Goal: Transaction & Acquisition: Purchase product/service

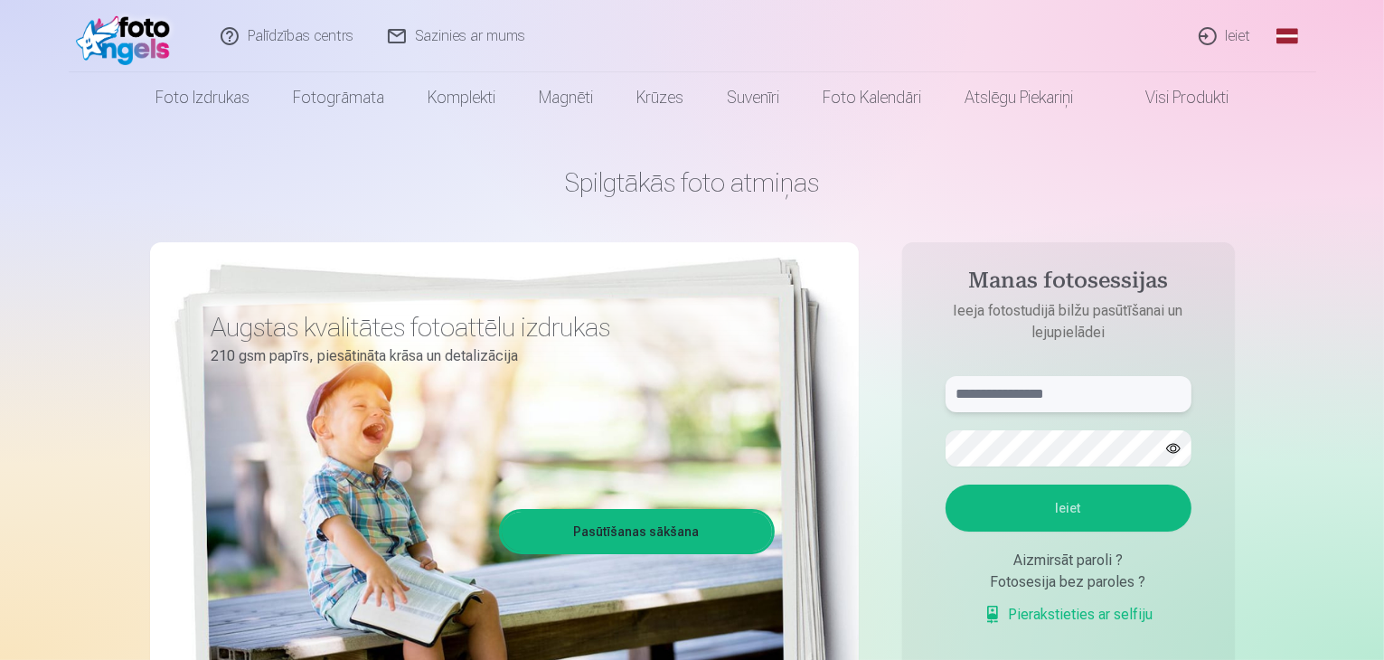
click at [1024, 400] on input "text" at bounding box center [1069, 394] width 246 height 36
type input "**********"
click at [1171, 446] on button "button" at bounding box center [1173, 448] width 34 height 34
click at [1039, 492] on button "Ieiet" at bounding box center [1069, 508] width 246 height 47
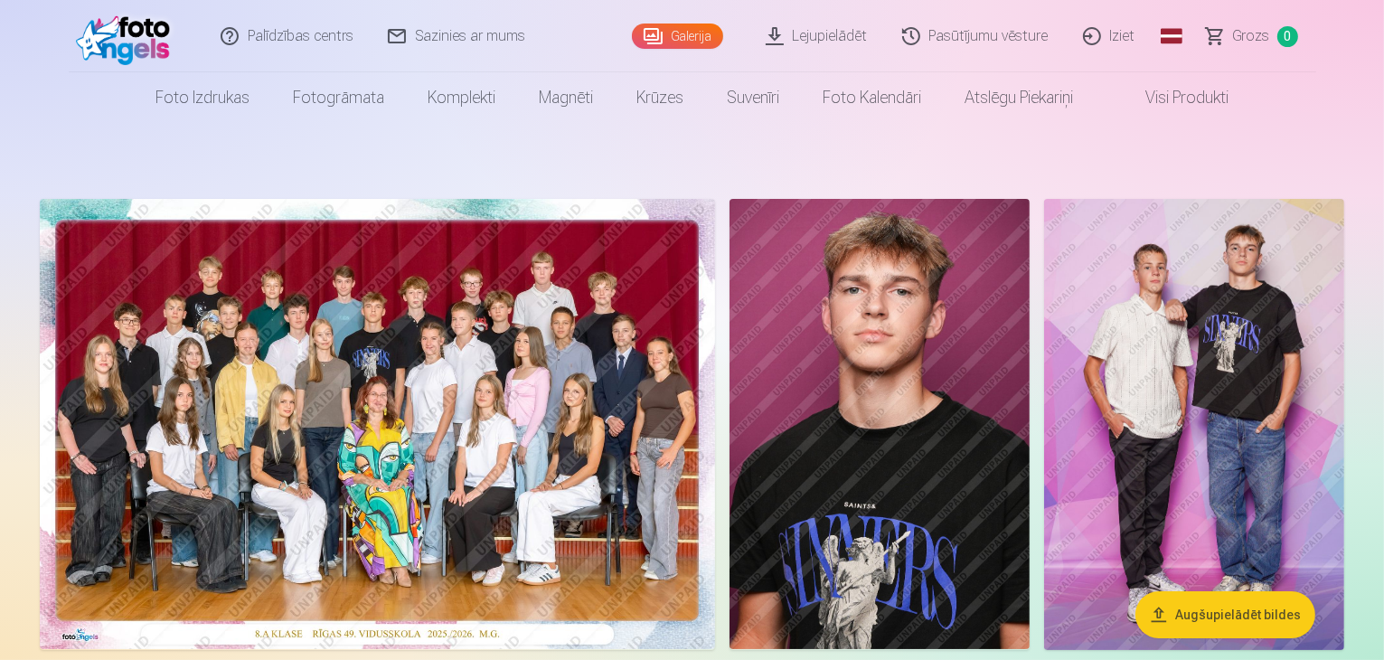
click at [577, 531] on img at bounding box center [377, 424] width 675 height 450
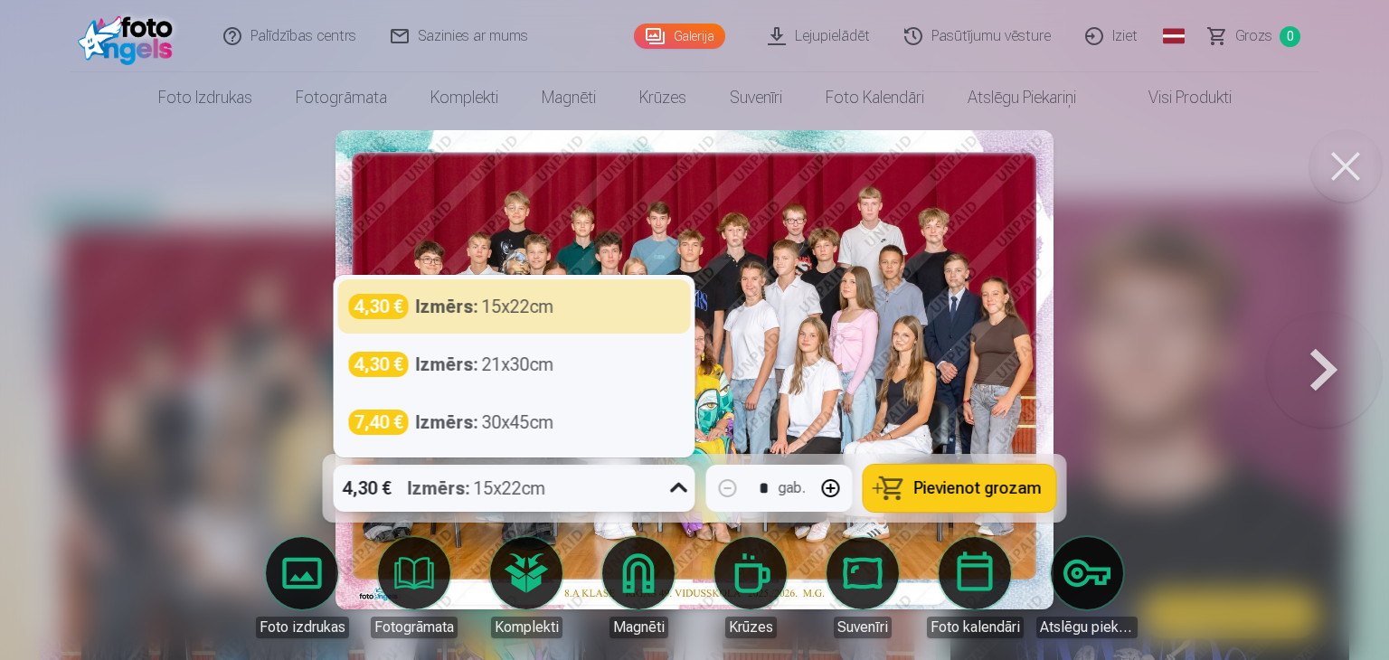
click at [672, 489] on icon at bounding box center [679, 488] width 29 height 29
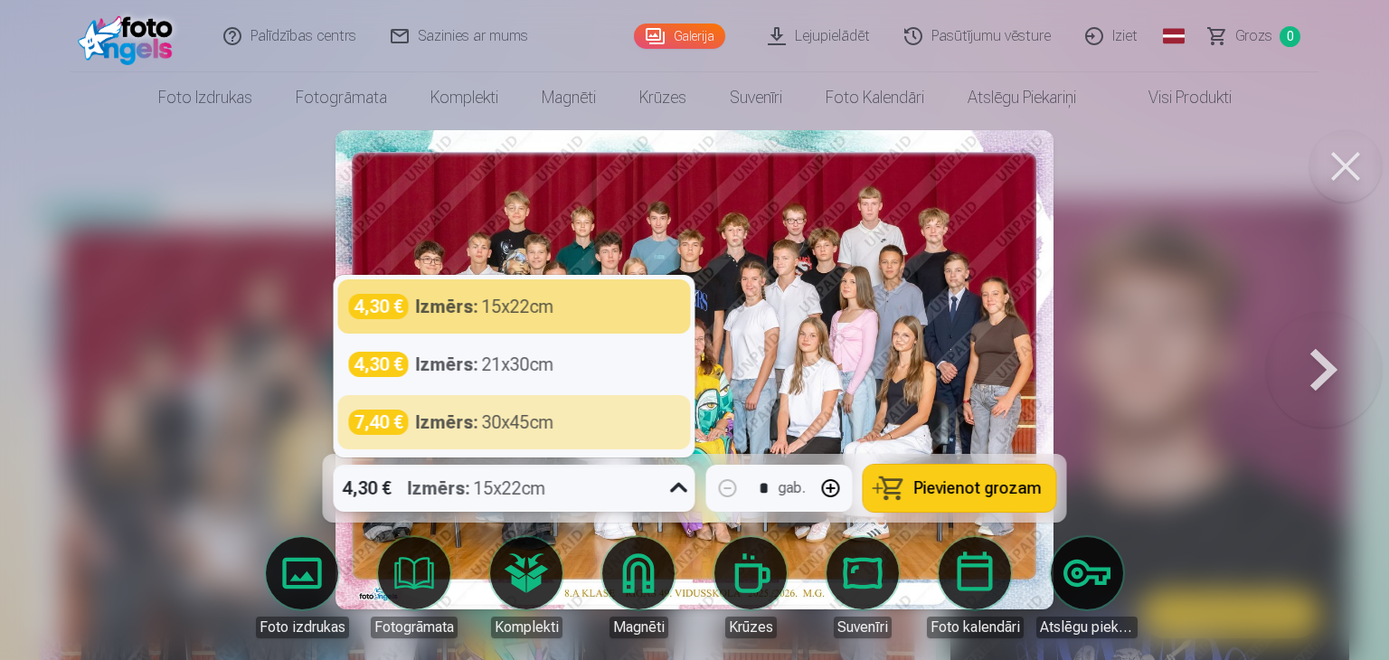
click at [57, 247] on div at bounding box center [694, 330] width 1389 height 660
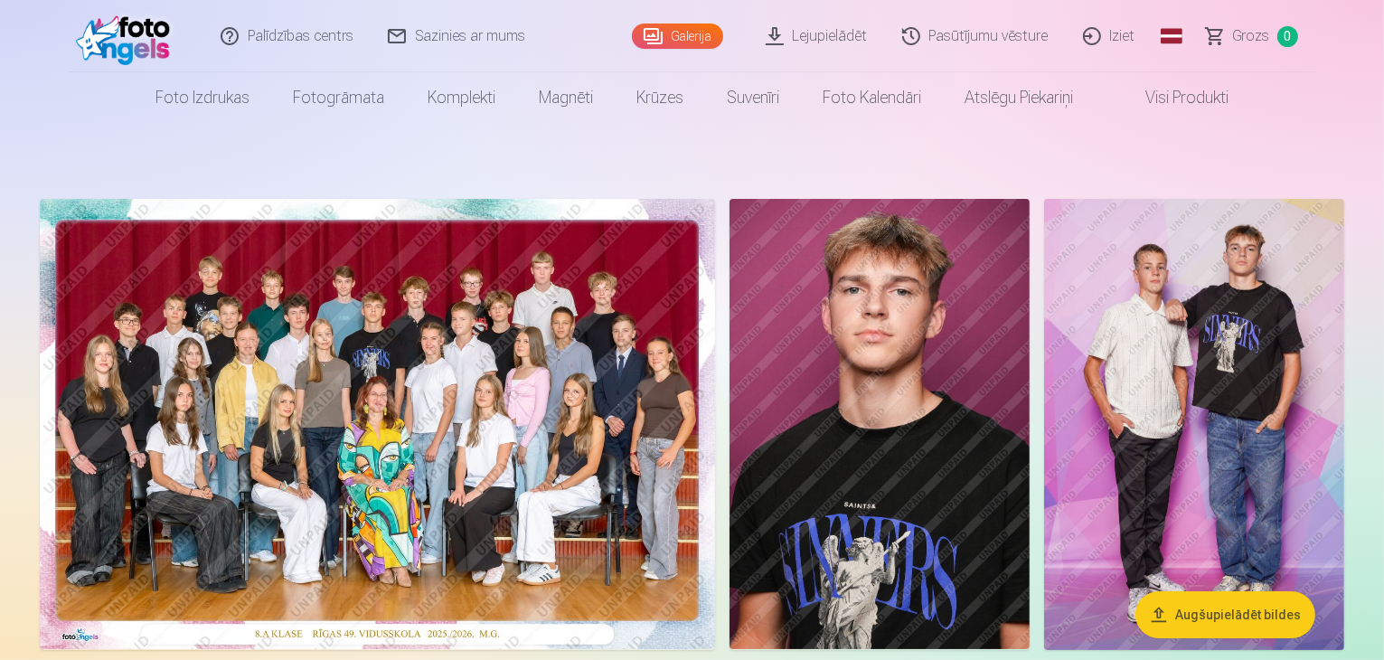
click at [340, 383] on img at bounding box center [377, 424] width 675 height 450
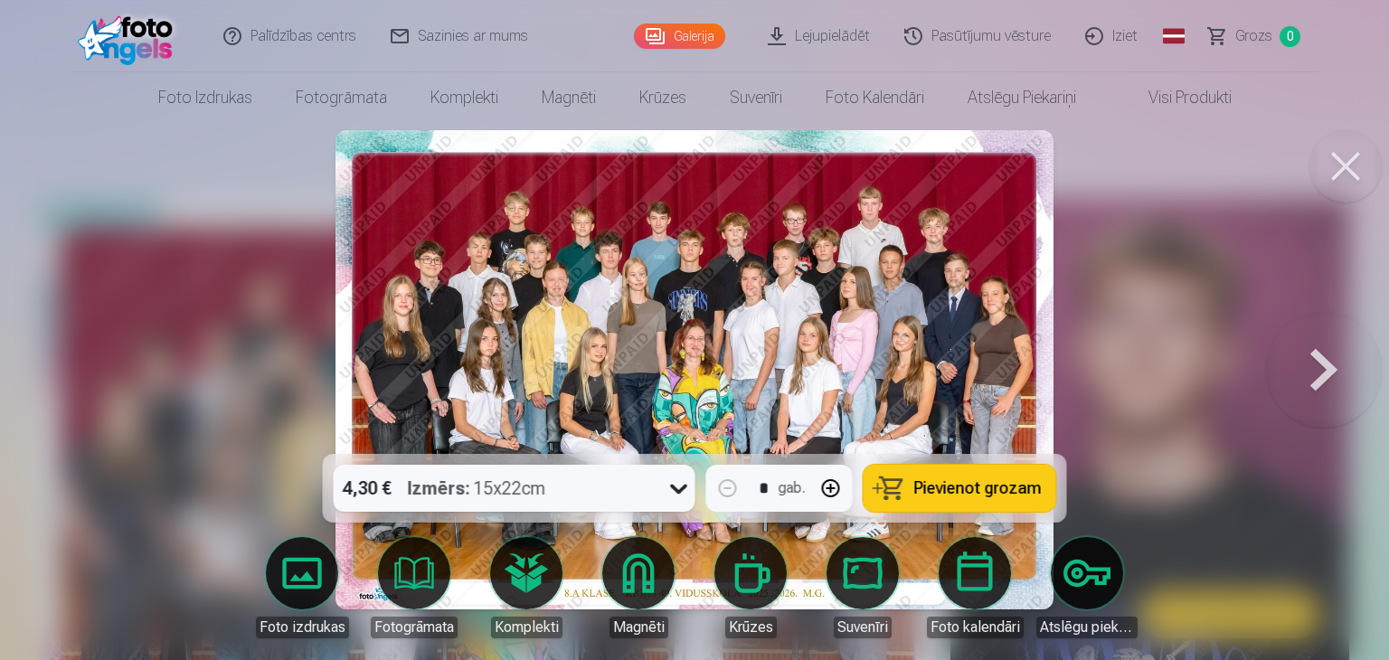
click at [976, 486] on span "Pievienot grozam" at bounding box center [977, 488] width 127 height 16
click at [1322, 375] on button at bounding box center [1324, 370] width 116 height 132
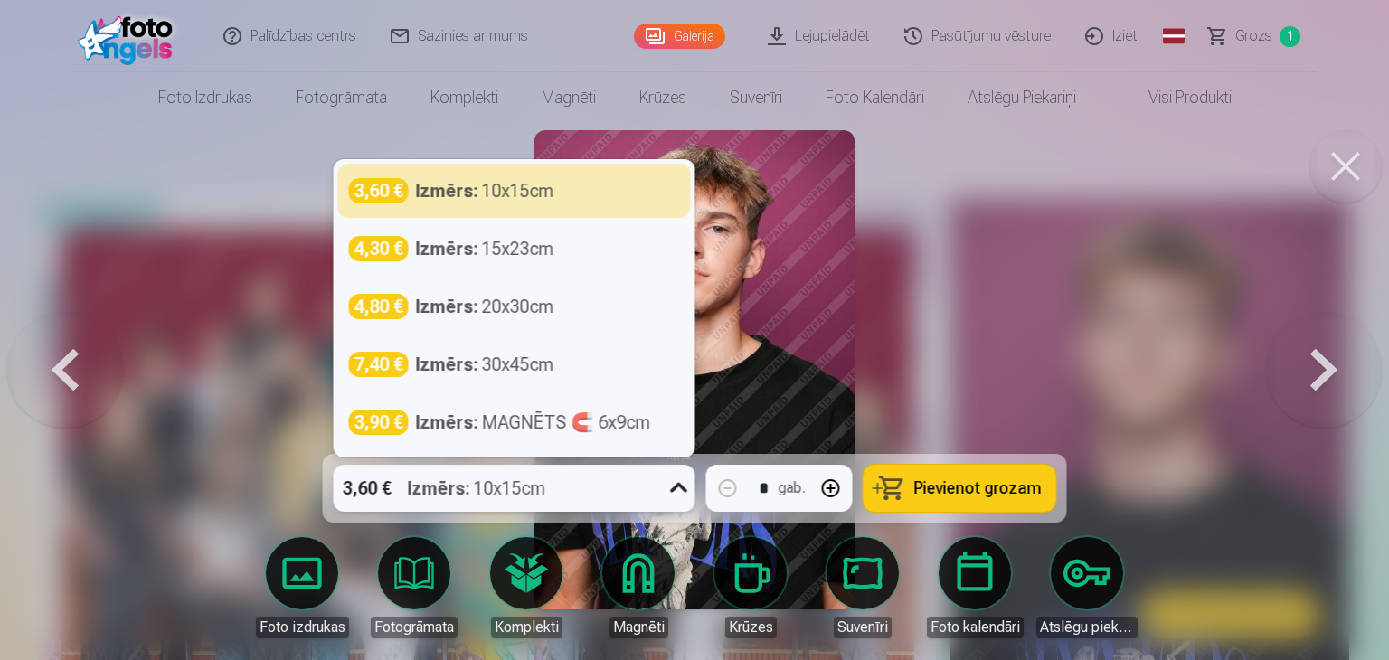
click at [682, 483] on icon at bounding box center [679, 488] width 29 height 29
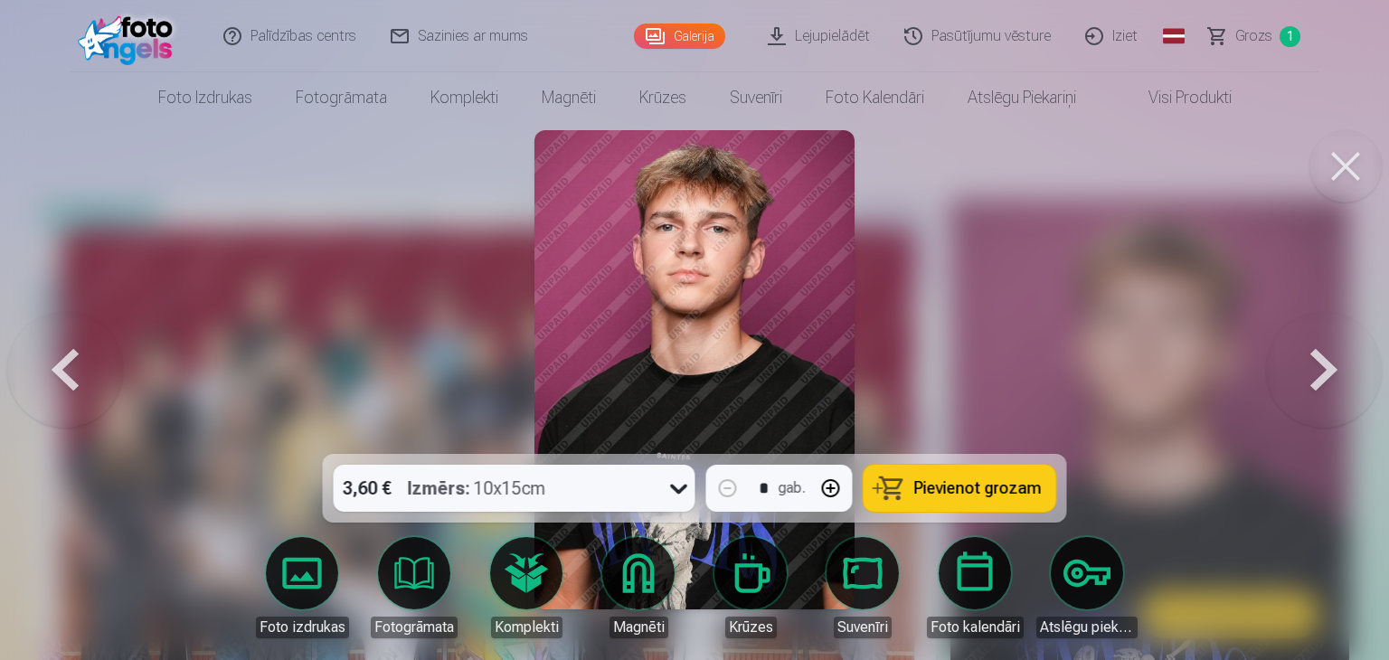
click at [1036, 193] on div at bounding box center [694, 330] width 1389 height 660
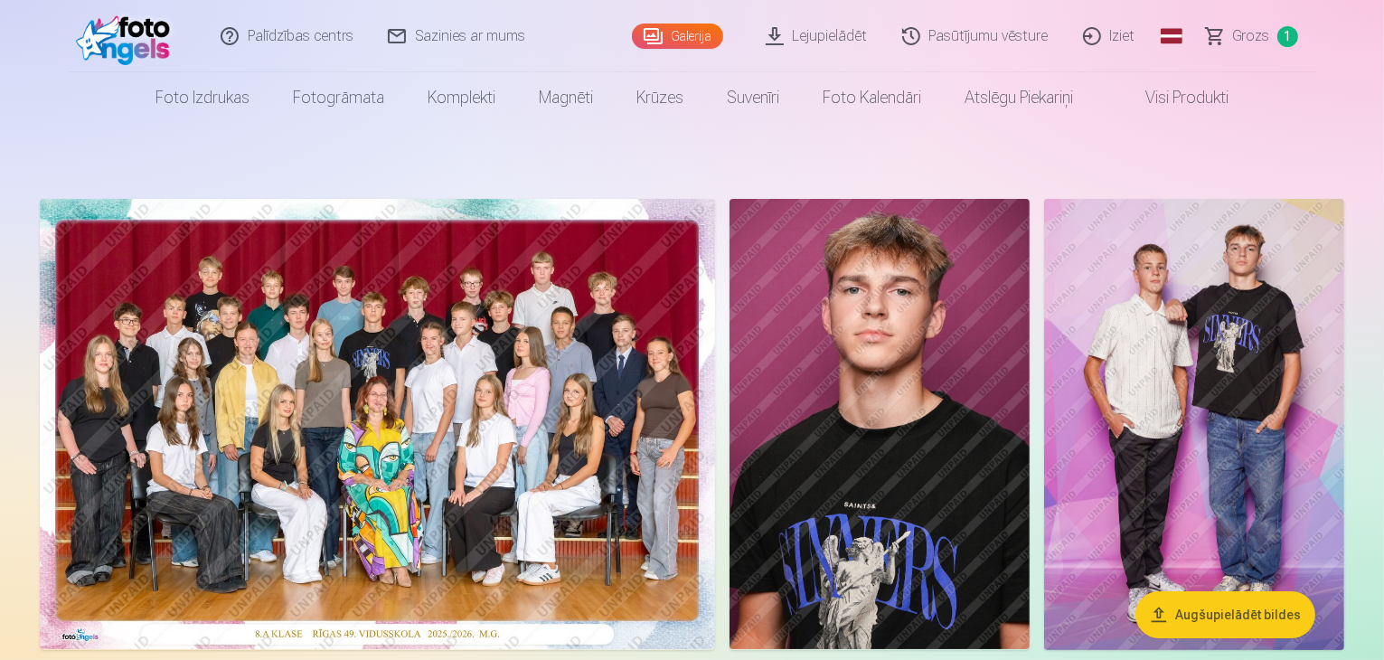
click at [715, 399] on img at bounding box center [377, 424] width 675 height 450
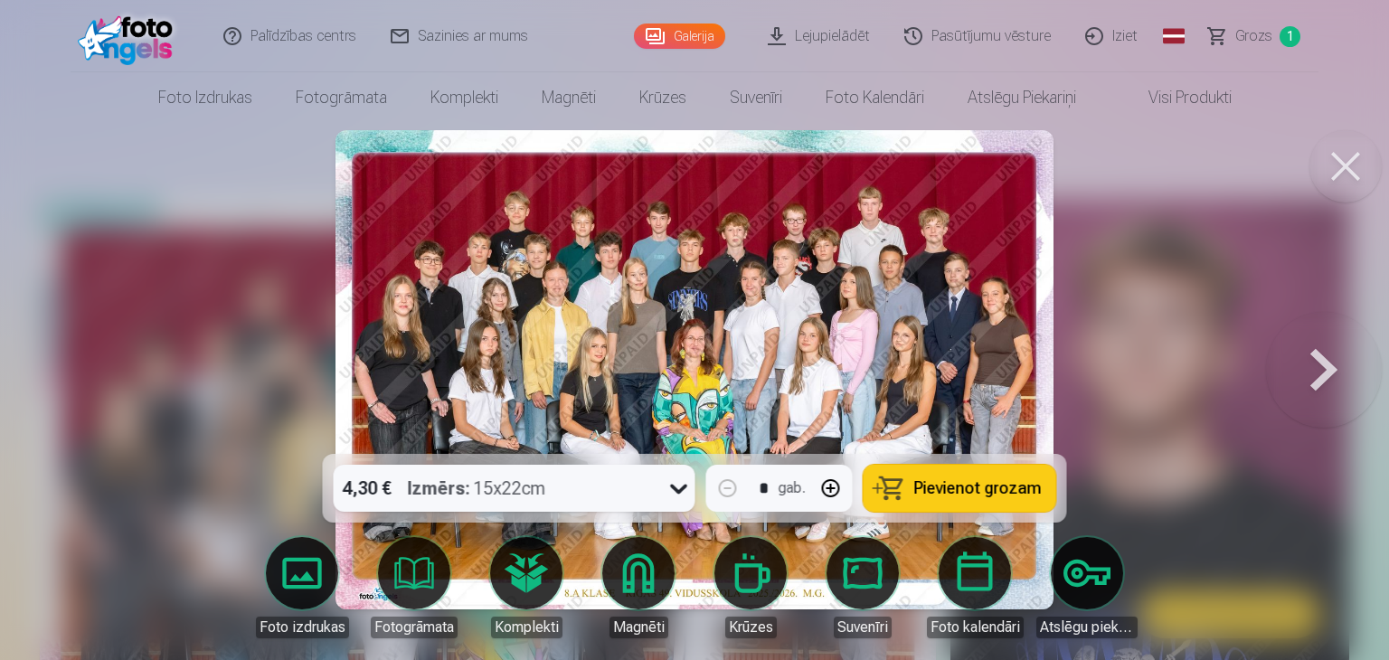
click at [1322, 369] on button at bounding box center [1324, 370] width 116 height 132
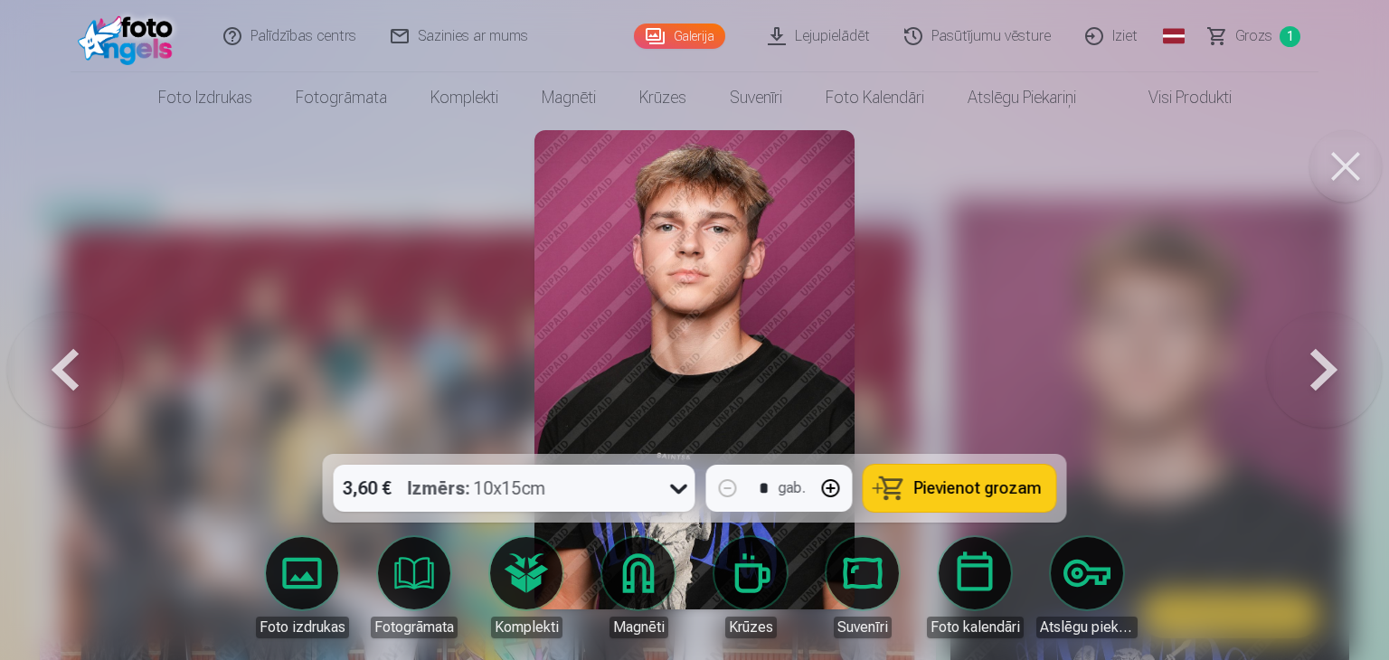
click at [828, 491] on button "button" at bounding box center [830, 488] width 43 height 43
click at [969, 492] on span "Pievienot grozam" at bounding box center [977, 488] width 127 height 16
click at [1323, 392] on button at bounding box center [1324, 370] width 116 height 132
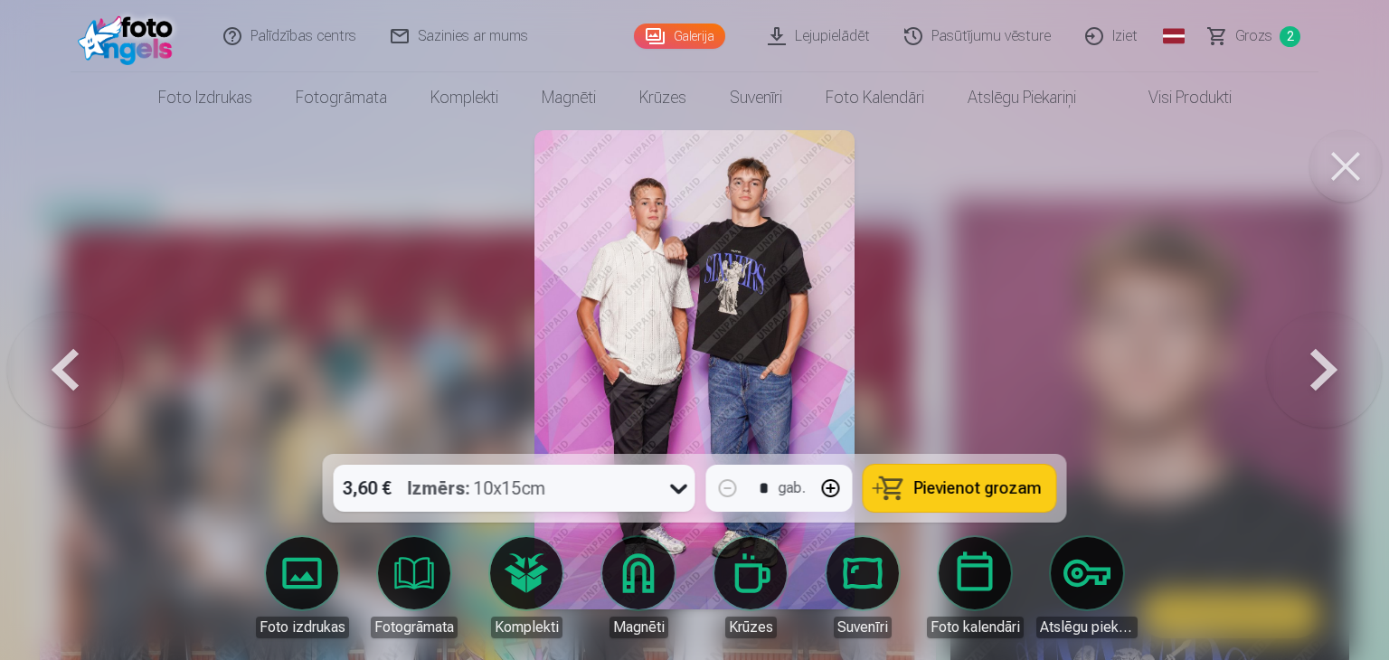
click at [975, 489] on span "Pievienot grozam" at bounding box center [977, 488] width 127 height 16
click at [1327, 386] on button at bounding box center [1324, 370] width 116 height 132
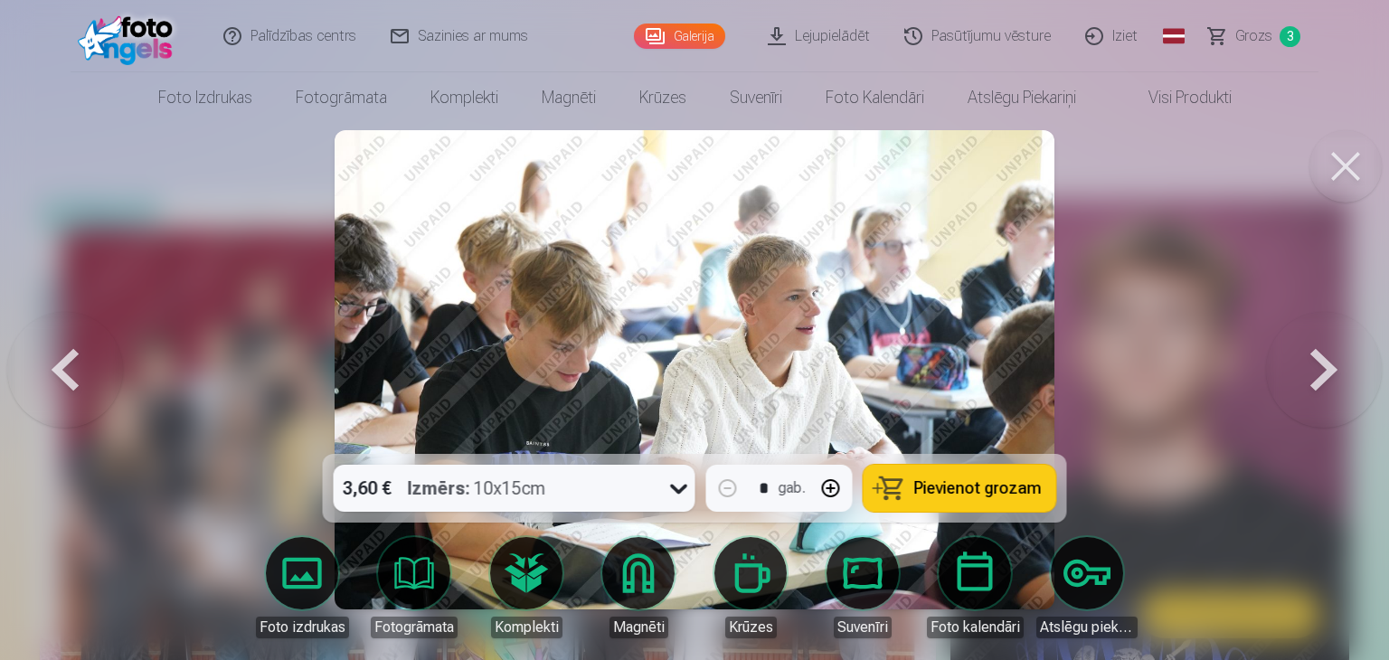
click at [1327, 386] on button at bounding box center [1324, 370] width 116 height 132
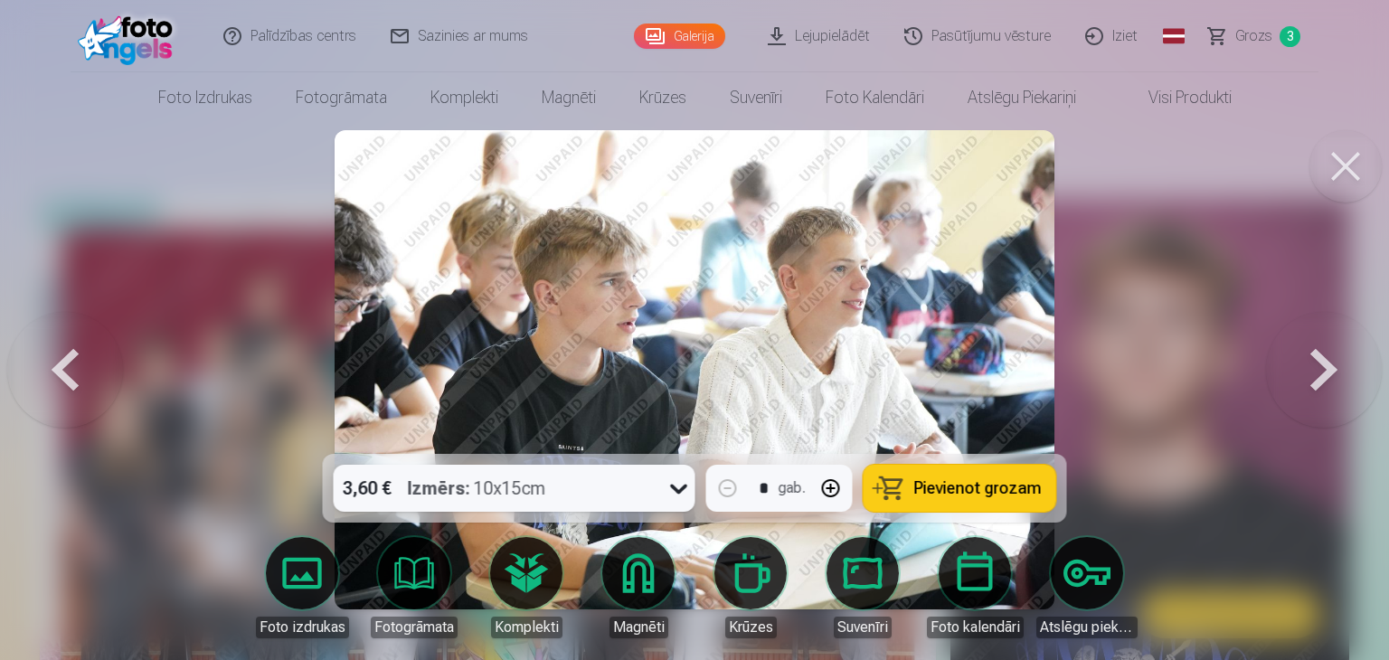
click at [1327, 386] on button at bounding box center [1324, 370] width 116 height 132
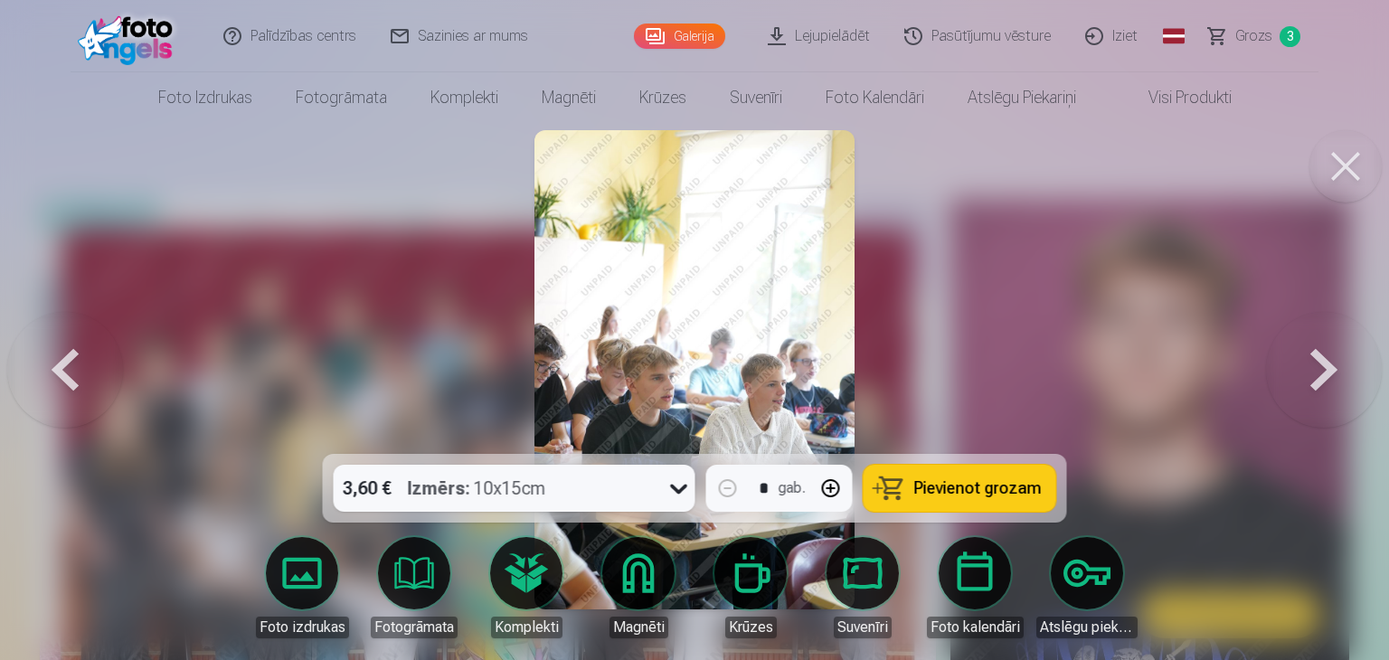
click at [1327, 386] on button at bounding box center [1324, 370] width 116 height 132
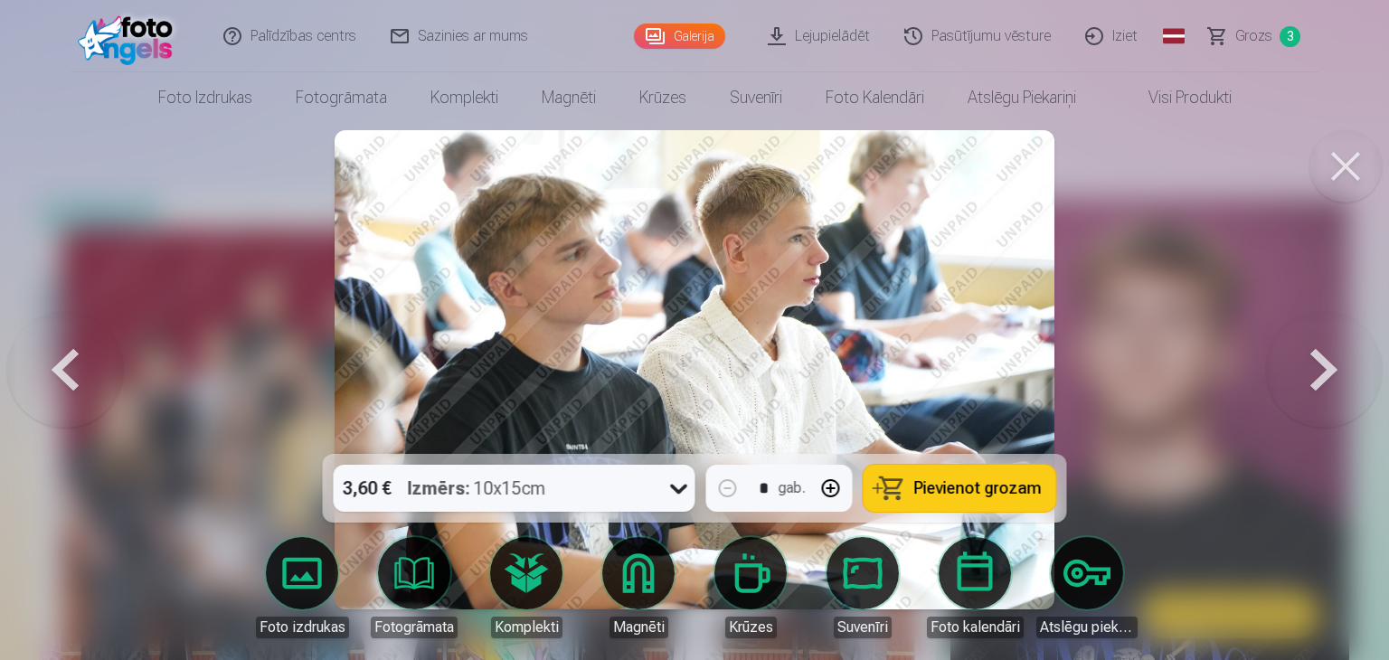
click at [1327, 386] on button at bounding box center [1324, 370] width 116 height 132
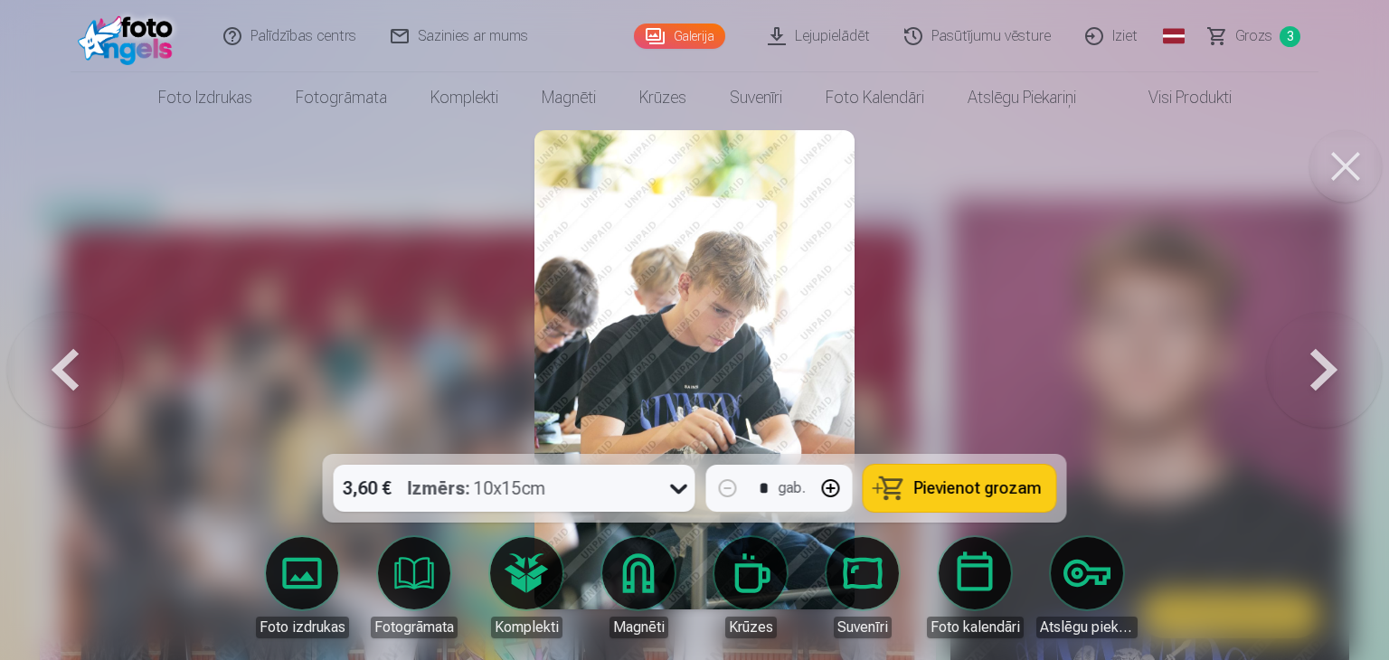
click at [1327, 386] on button at bounding box center [1324, 370] width 116 height 132
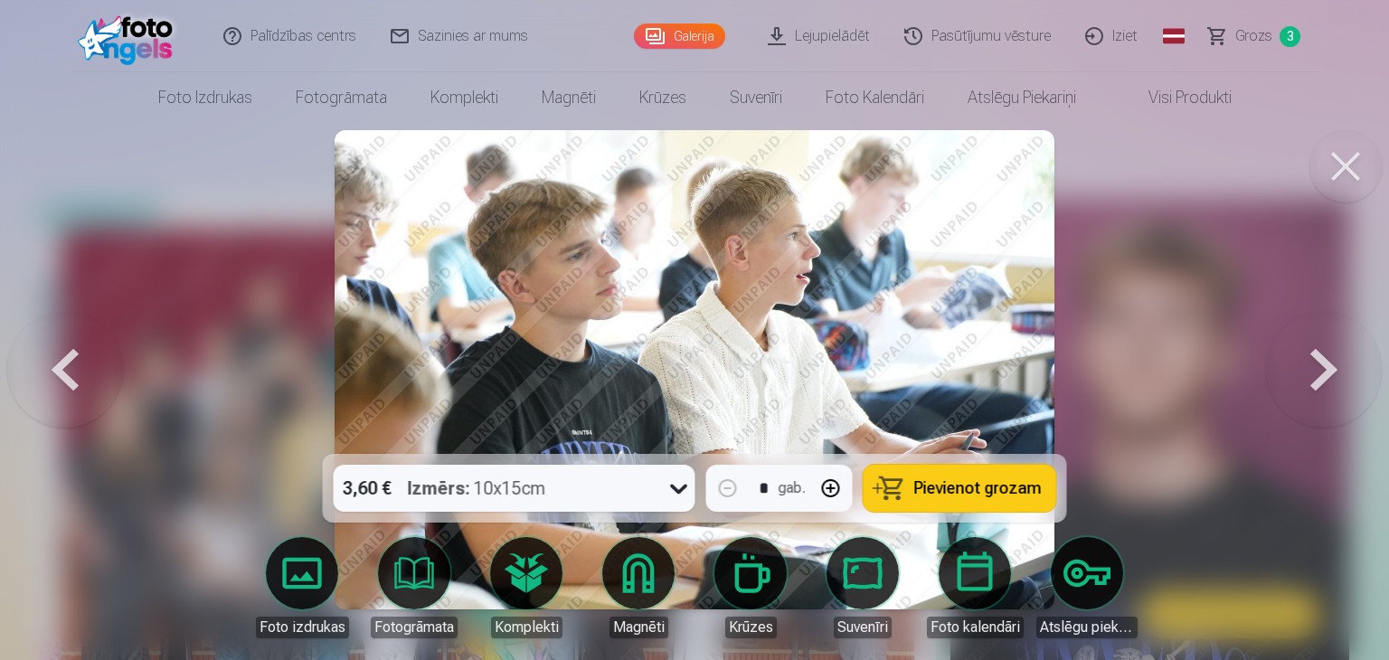
click at [1327, 386] on button at bounding box center [1324, 370] width 116 height 132
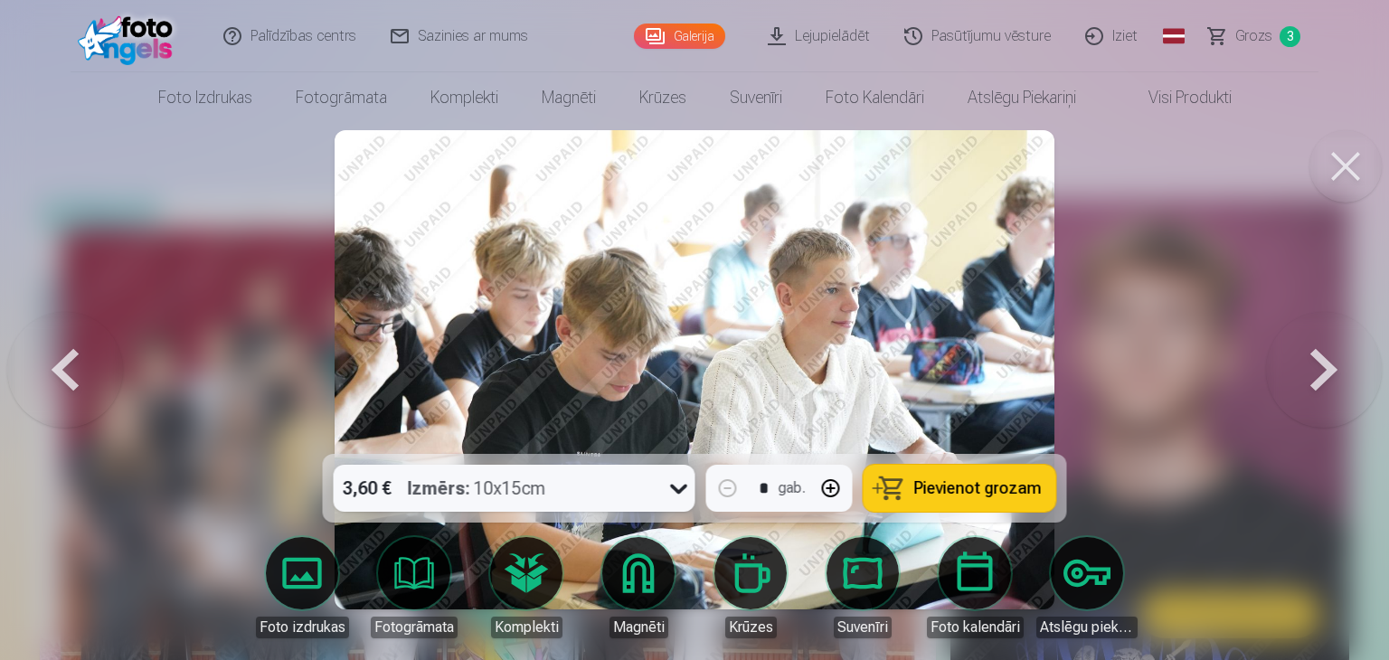
click at [1327, 386] on button at bounding box center [1324, 370] width 116 height 132
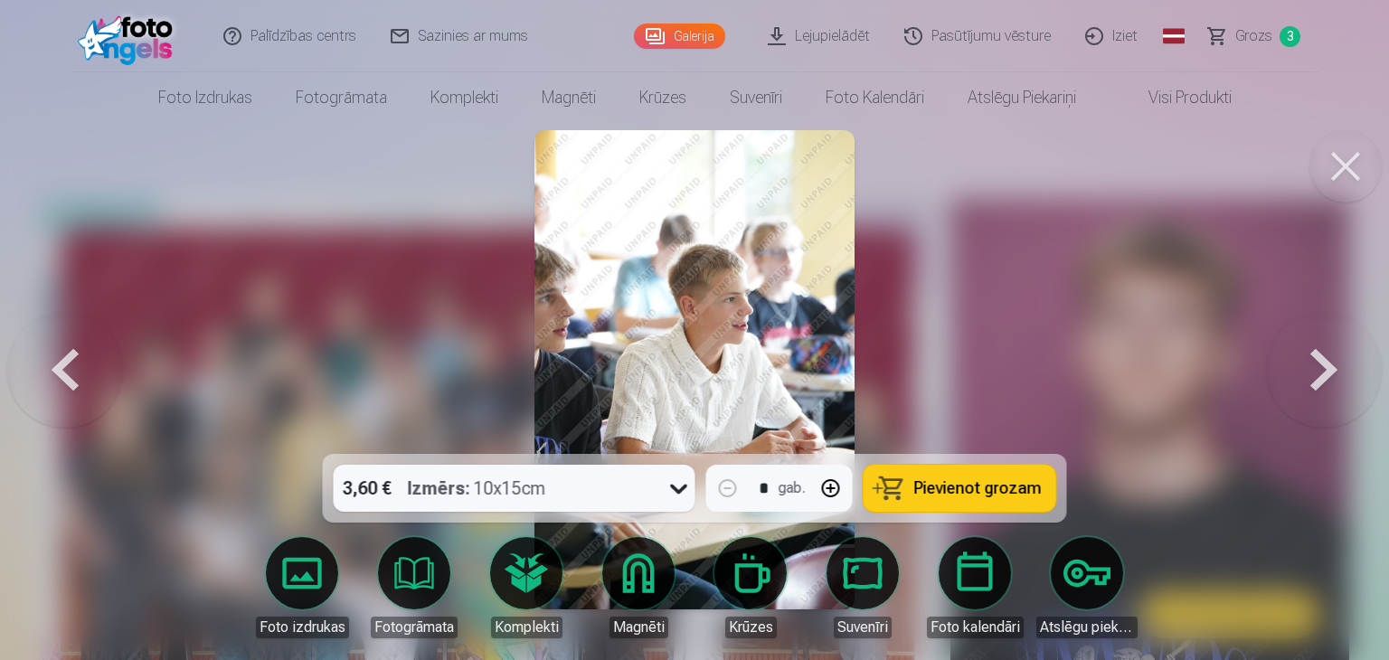
click at [1327, 386] on button at bounding box center [1324, 370] width 116 height 132
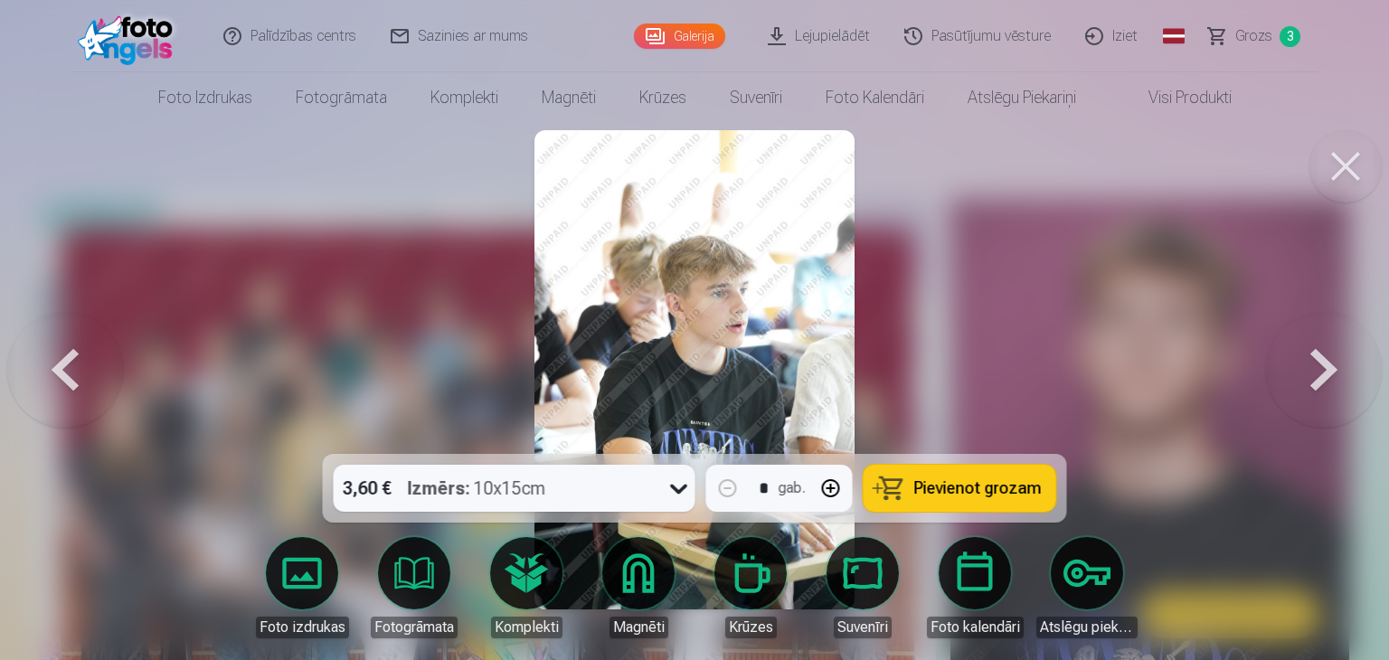
click at [1327, 386] on button at bounding box center [1324, 370] width 116 height 132
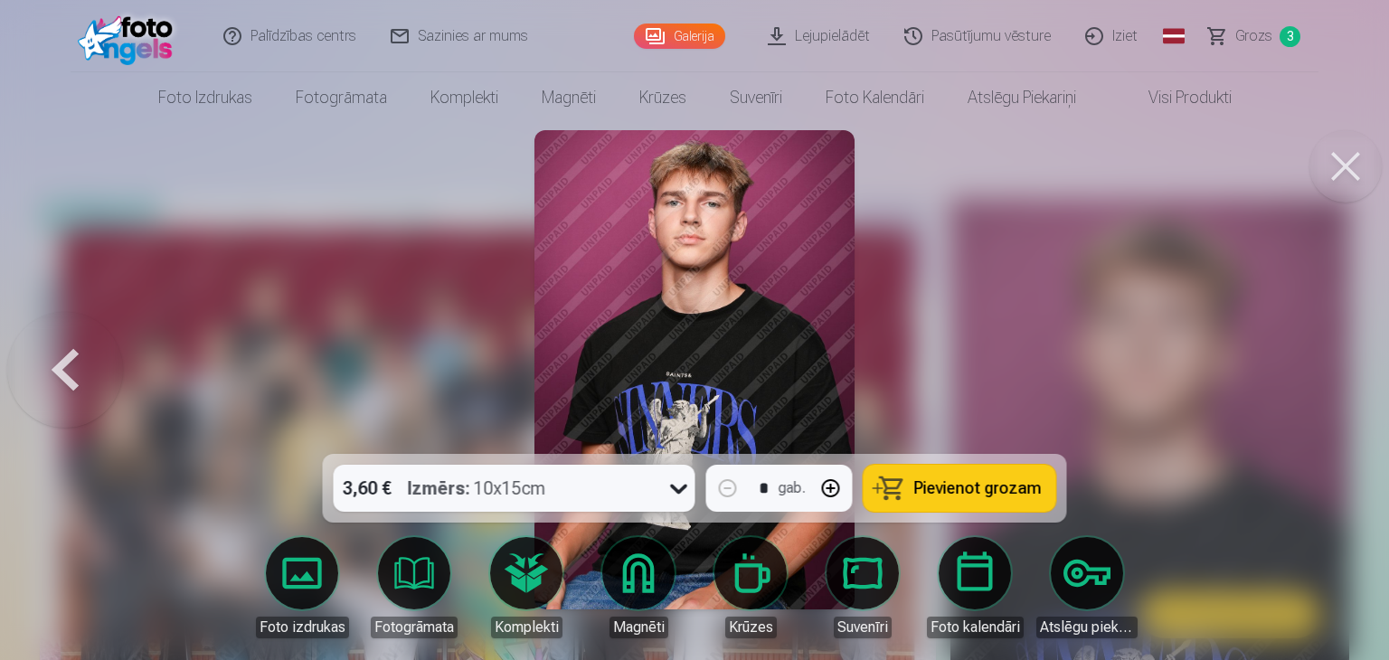
click at [827, 491] on button "button" at bounding box center [830, 488] width 43 height 43
click at [991, 493] on span "Pievienot grozam" at bounding box center [977, 488] width 127 height 16
type input "*"
click at [64, 372] on button at bounding box center [65, 370] width 116 height 132
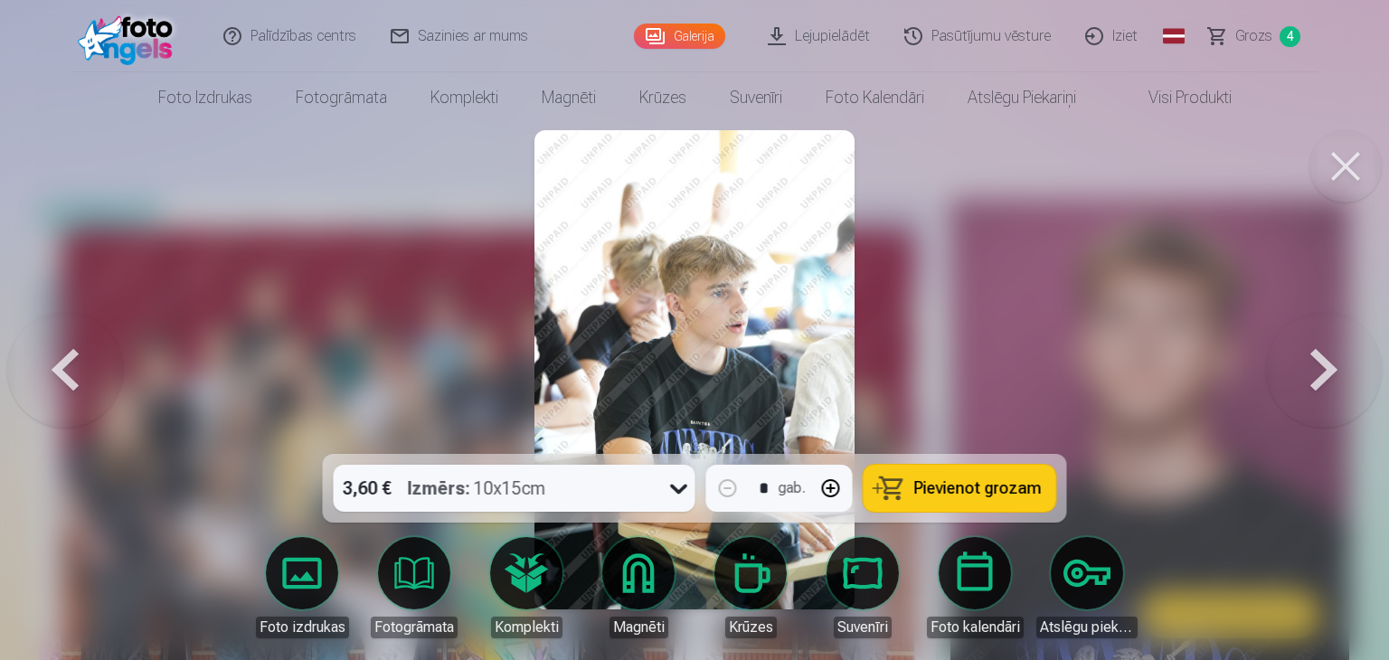
click at [64, 372] on button at bounding box center [65, 370] width 116 height 132
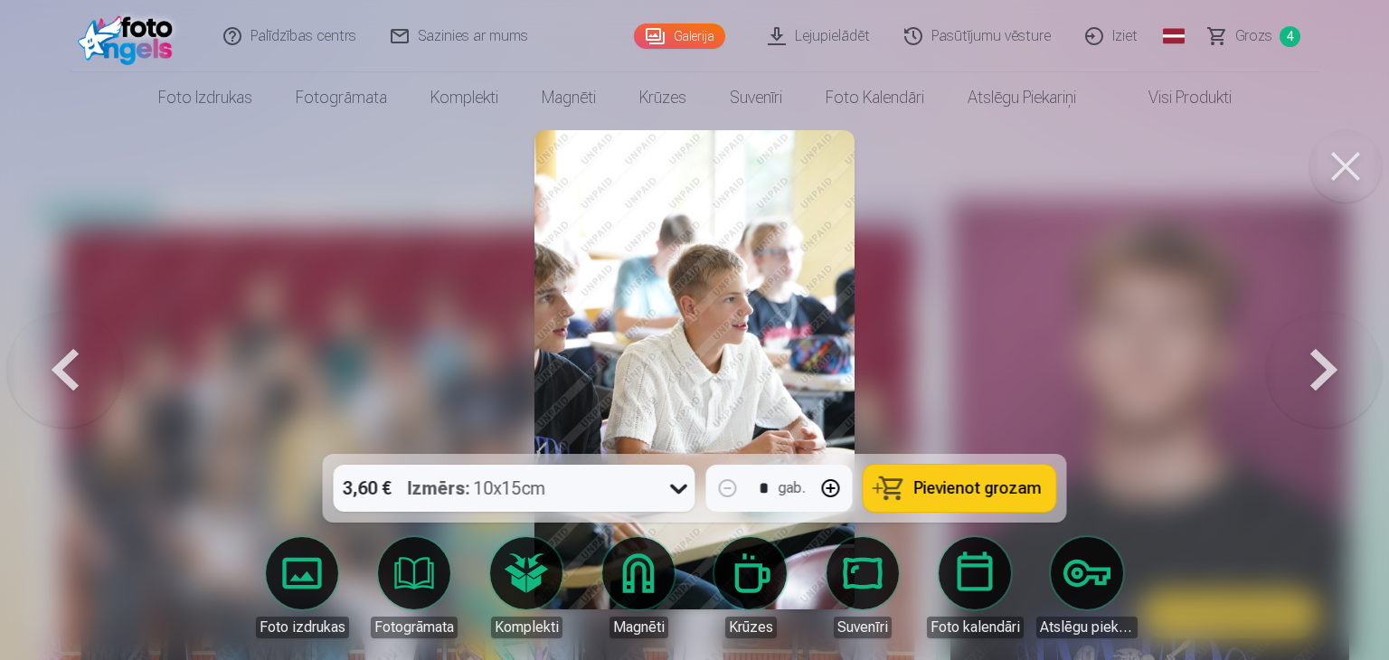
click at [64, 372] on button at bounding box center [65, 370] width 116 height 132
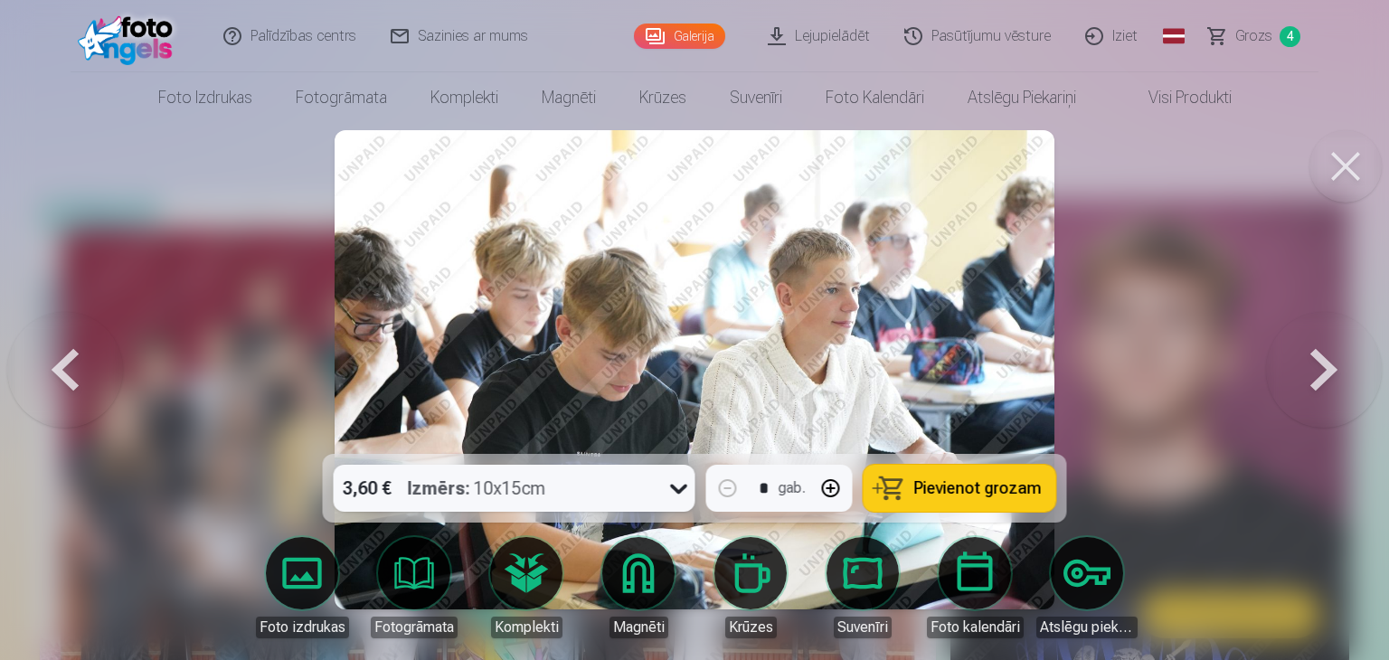
click at [64, 372] on button at bounding box center [65, 370] width 116 height 132
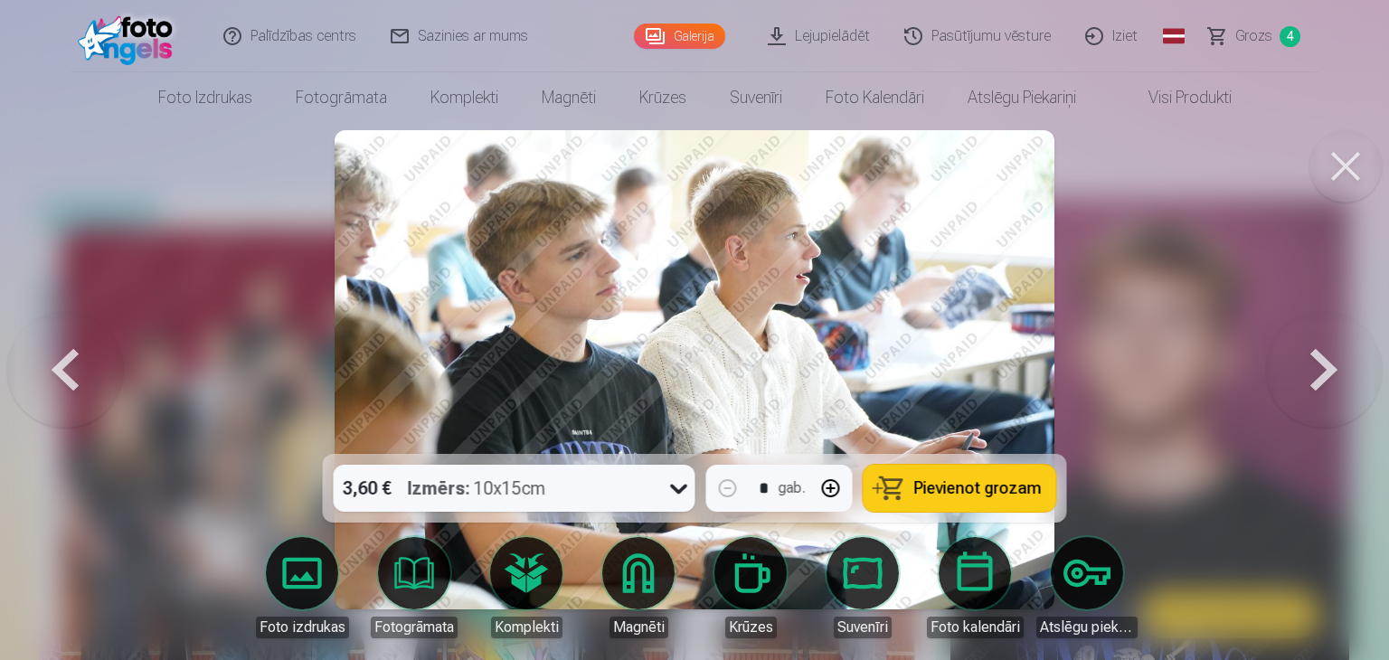
click at [64, 372] on button at bounding box center [65, 370] width 116 height 132
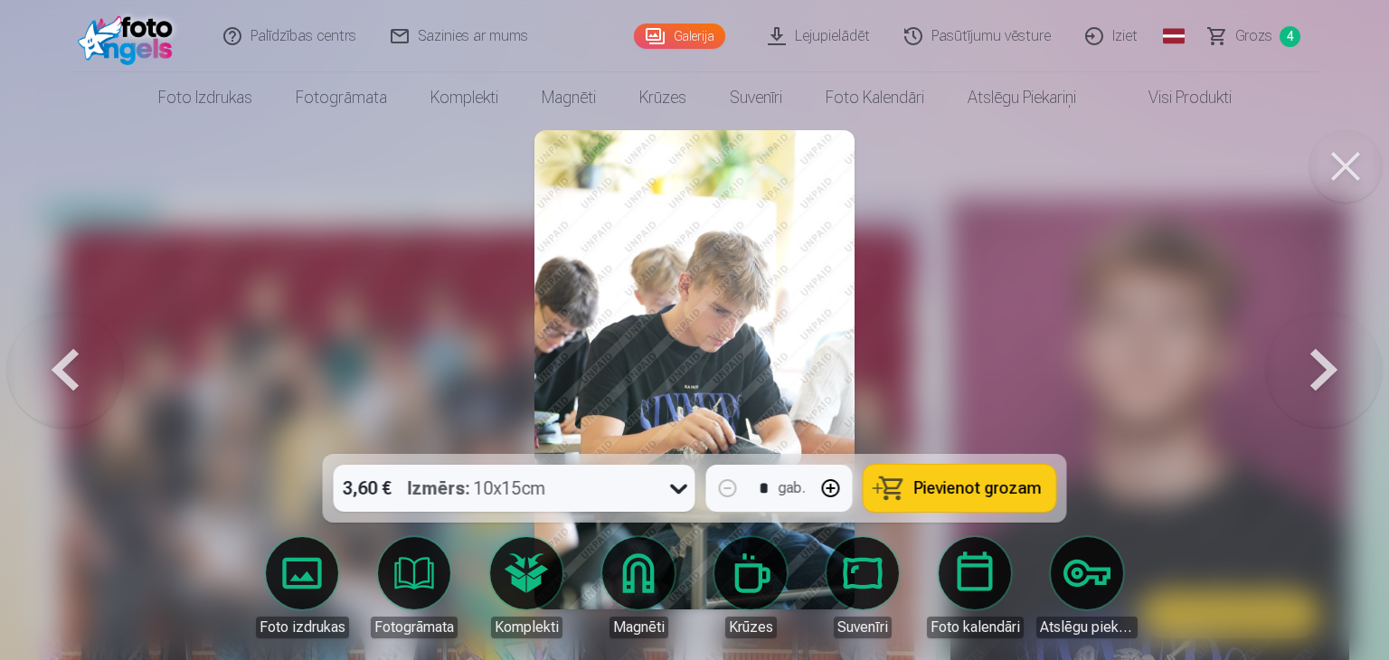
click at [64, 372] on button at bounding box center [65, 370] width 116 height 132
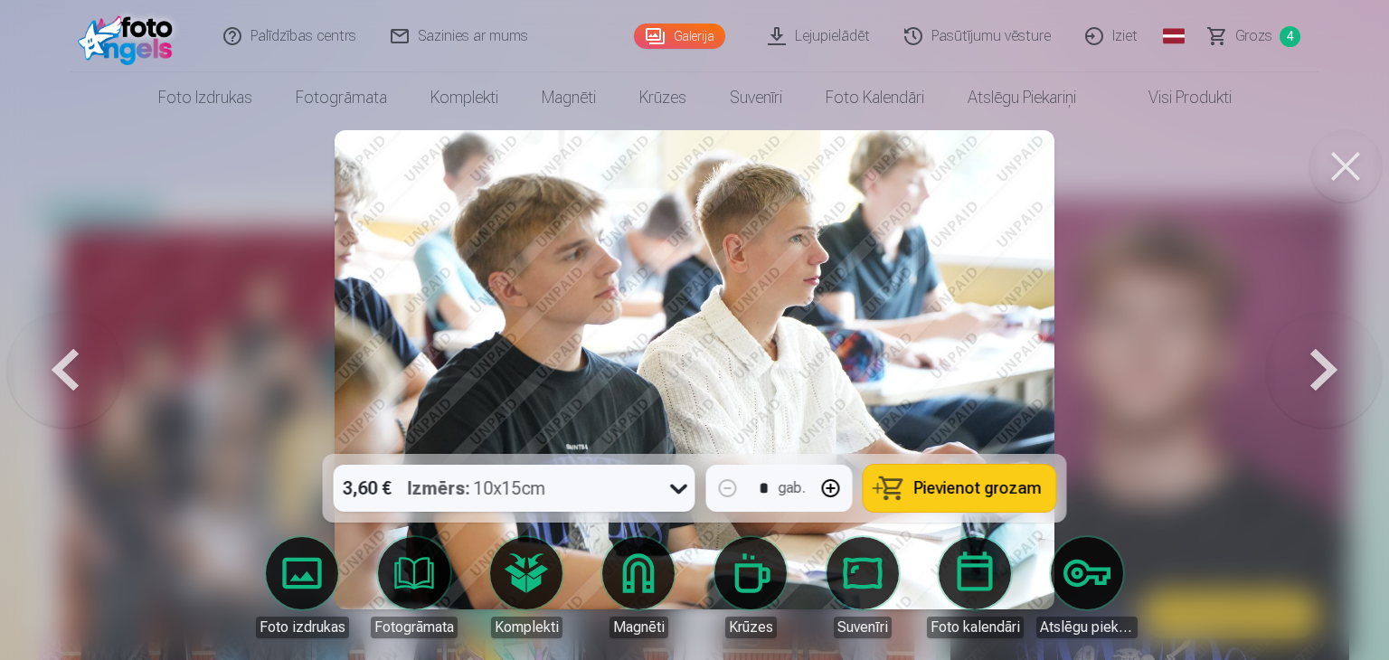
click at [64, 372] on button at bounding box center [65, 370] width 116 height 132
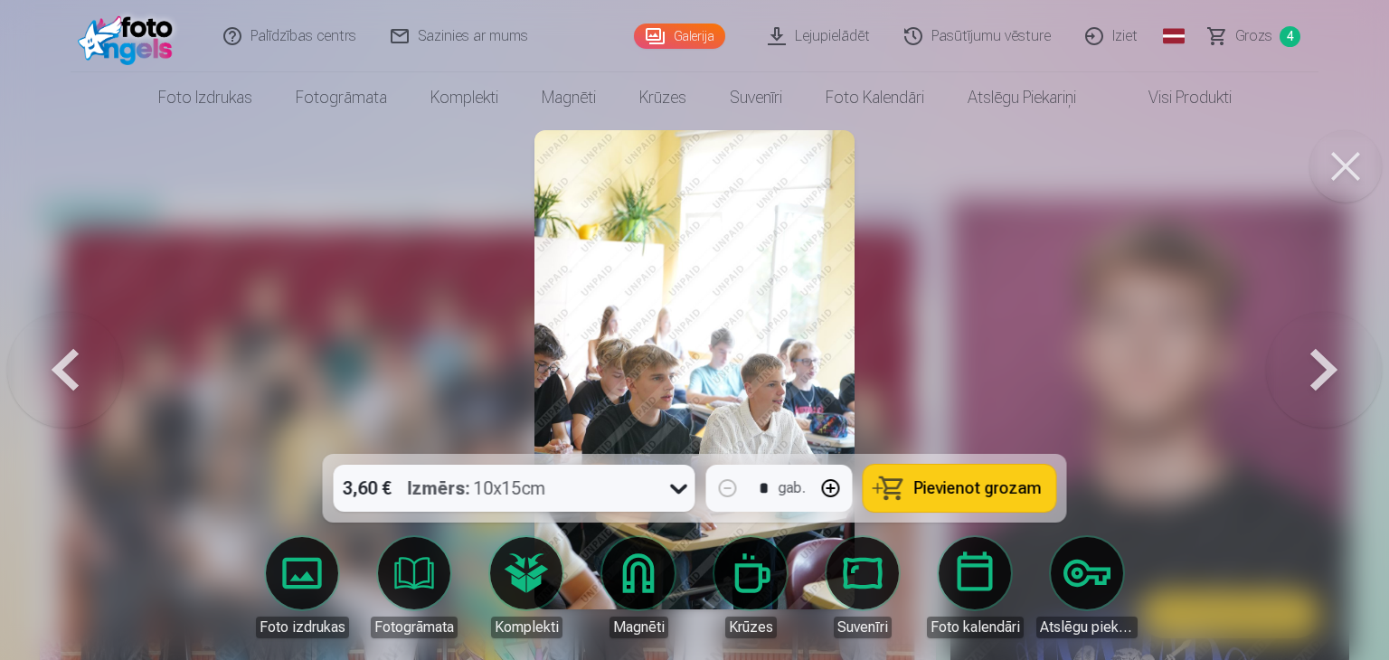
click at [64, 372] on button at bounding box center [65, 370] width 116 height 132
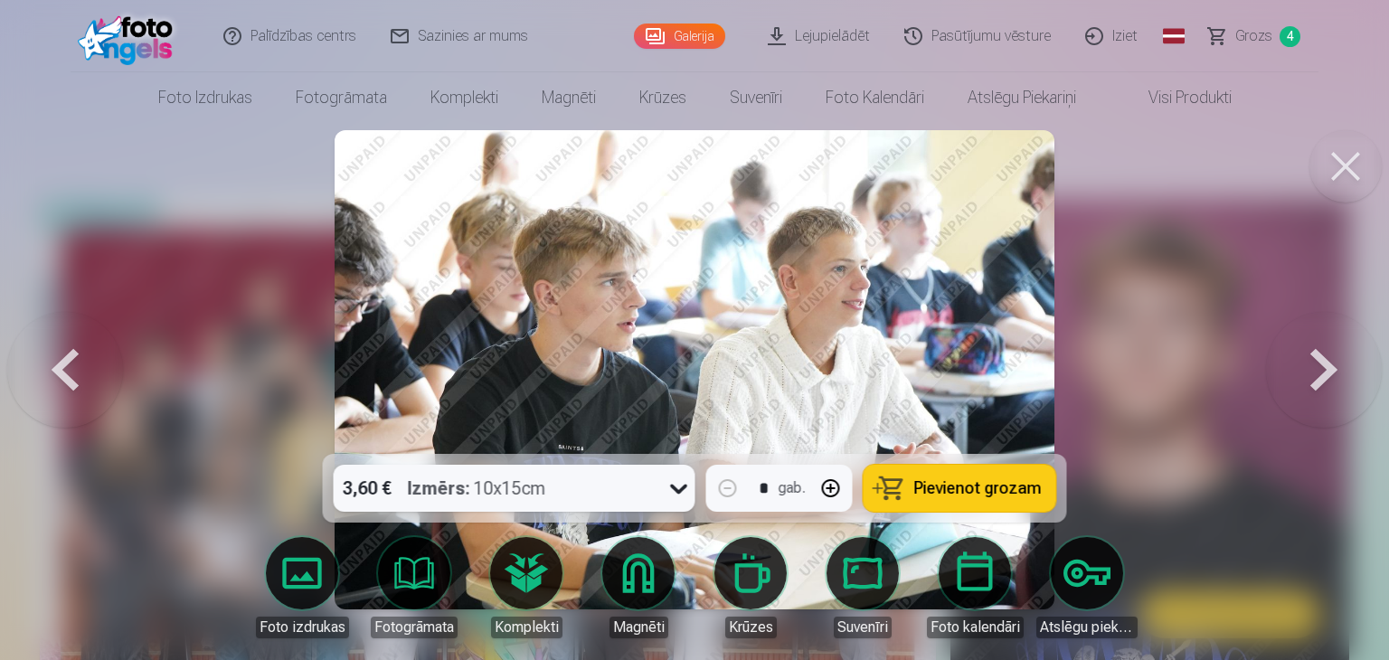
click at [892, 493] on button "Pievienot grozam" at bounding box center [959, 488] width 193 height 47
click at [1239, 41] on span "Grozs" at bounding box center [1253, 36] width 37 height 22
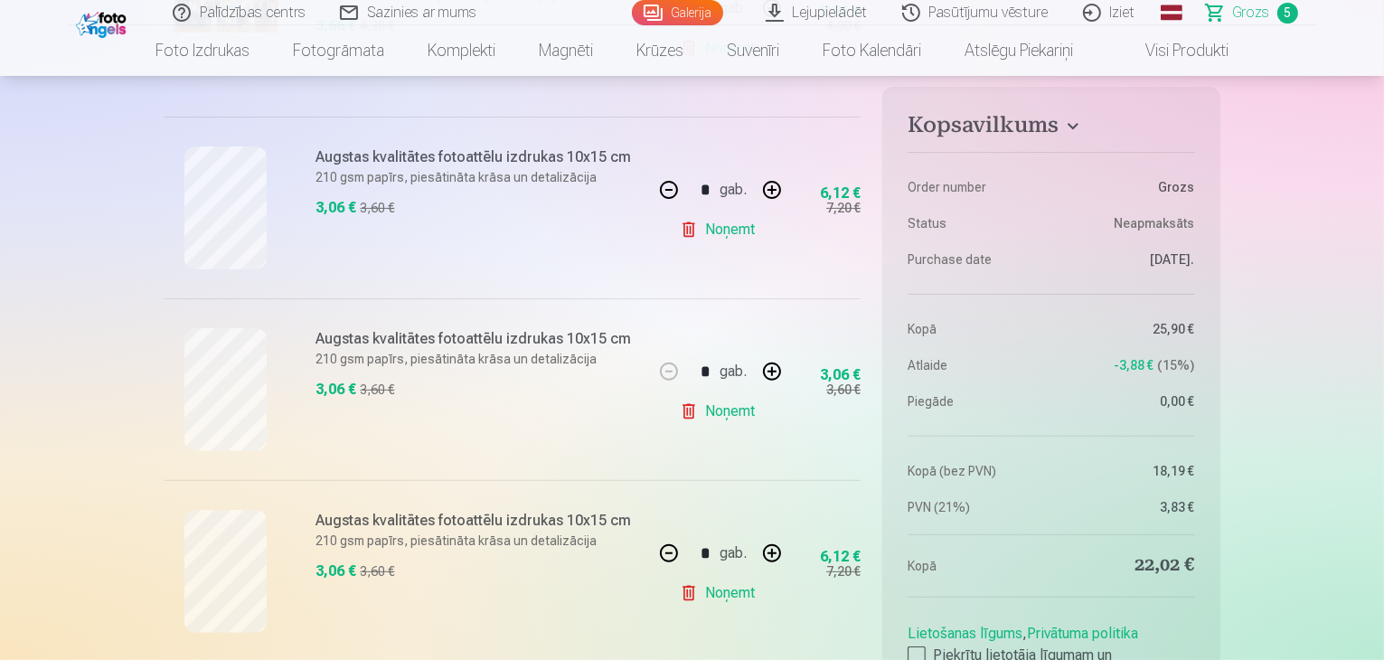
scroll to position [579, 0]
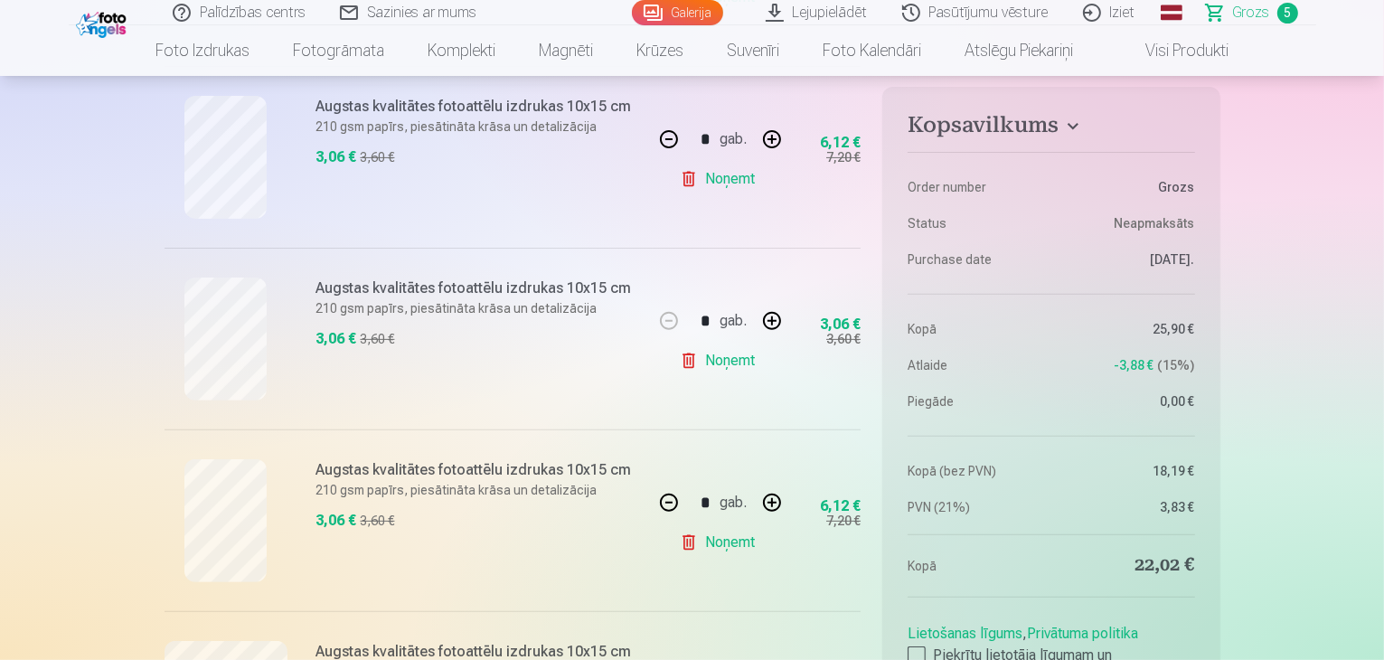
click at [670, 506] on button "button" at bounding box center [668, 502] width 43 height 43
type input "*"
click at [834, 590] on div "3,06 € 3,60 €" at bounding box center [824, 520] width 72 height 182
drag, startPoint x: 834, startPoint y: 590, endPoint x: 903, endPoint y: 430, distance: 173.7
click at [903, 430] on div "Kopsavilkums Order number Grozs Status Neapmaksāts Purchase date [DATE]. Kopā 2…" at bounding box center [693, 539] width 1056 height 1751
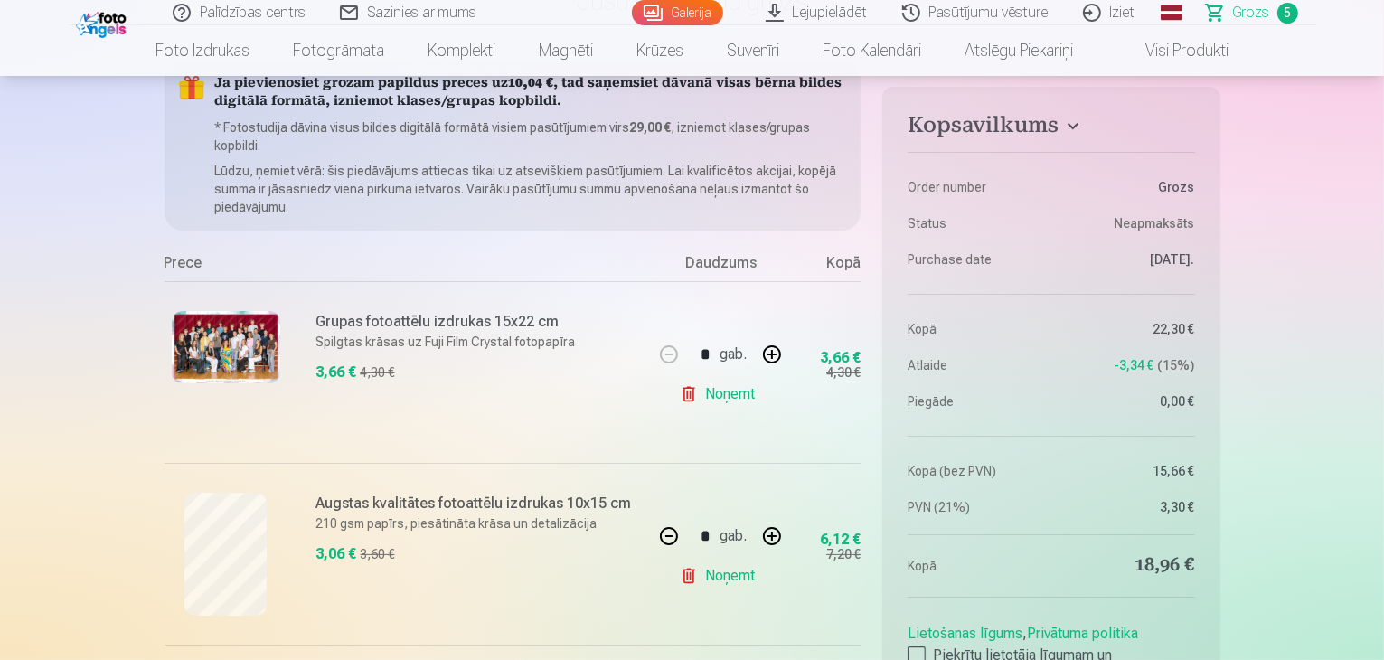
scroll to position [181, 0]
click at [691, 402] on link "Noņemt" at bounding box center [721, 395] width 82 height 36
type input "*"
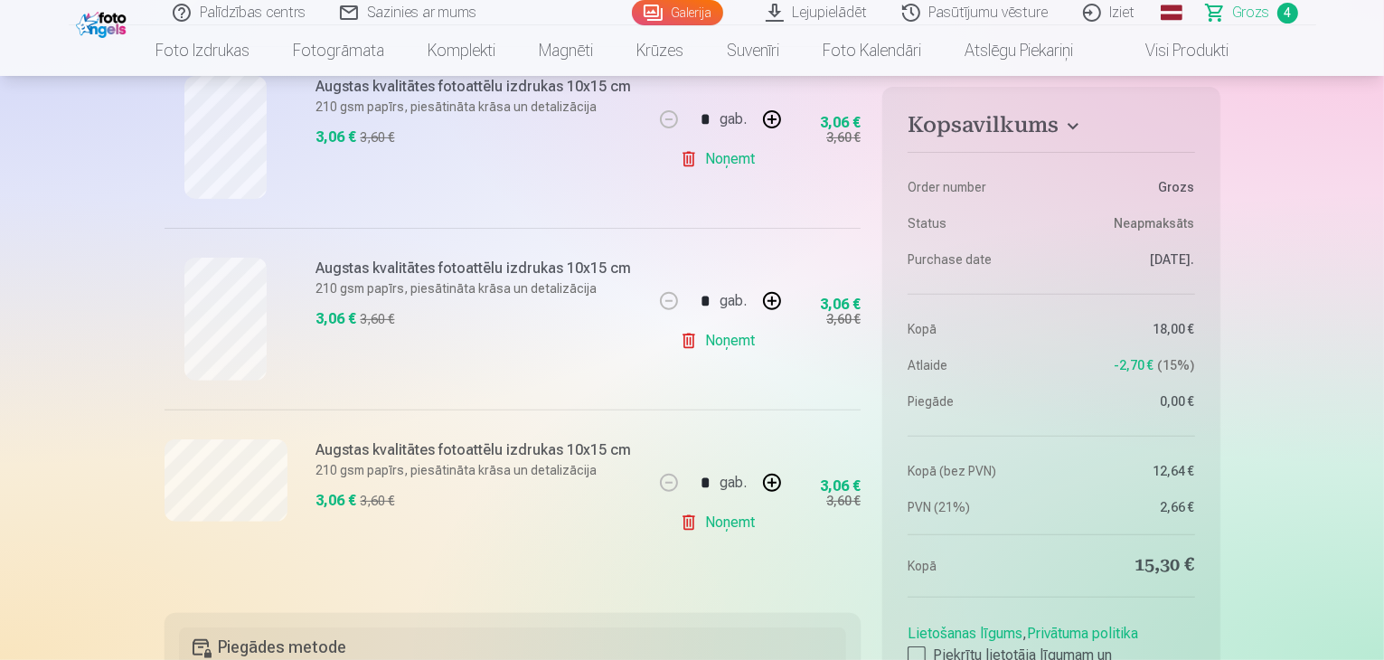
scroll to position [615, 0]
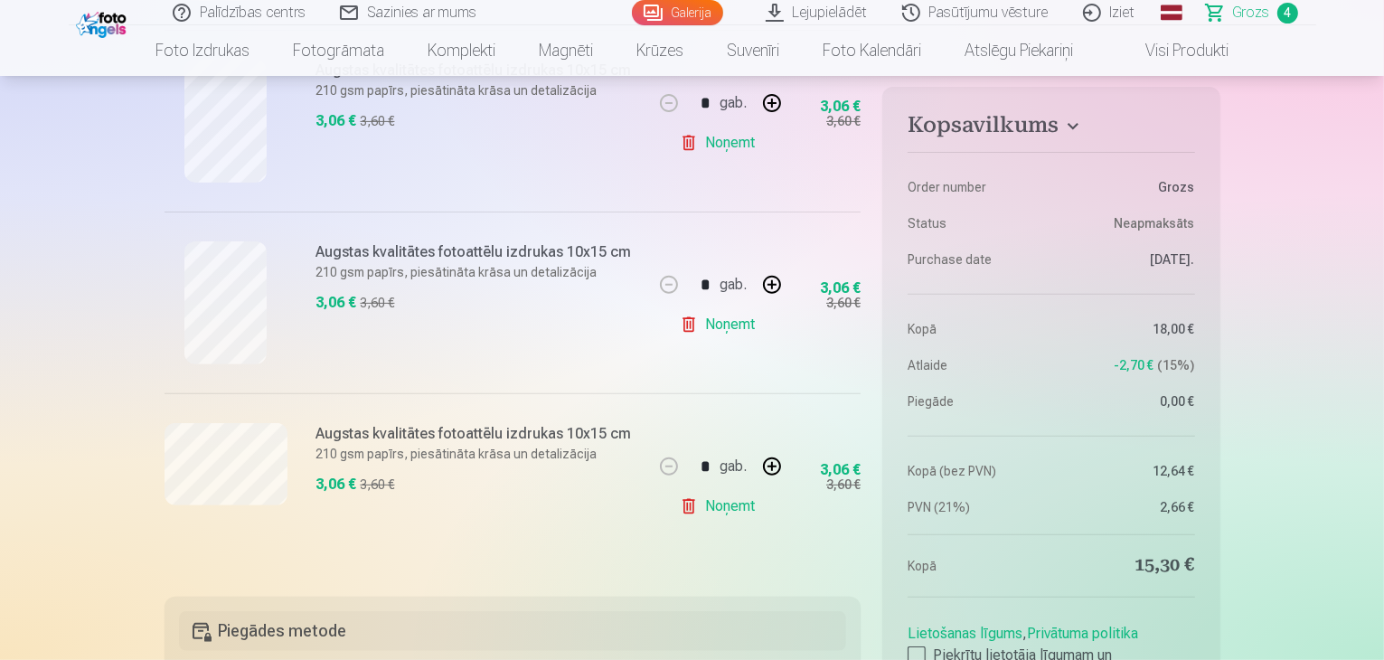
click at [774, 277] on button "button" at bounding box center [771, 284] width 43 height 43
type input "*"
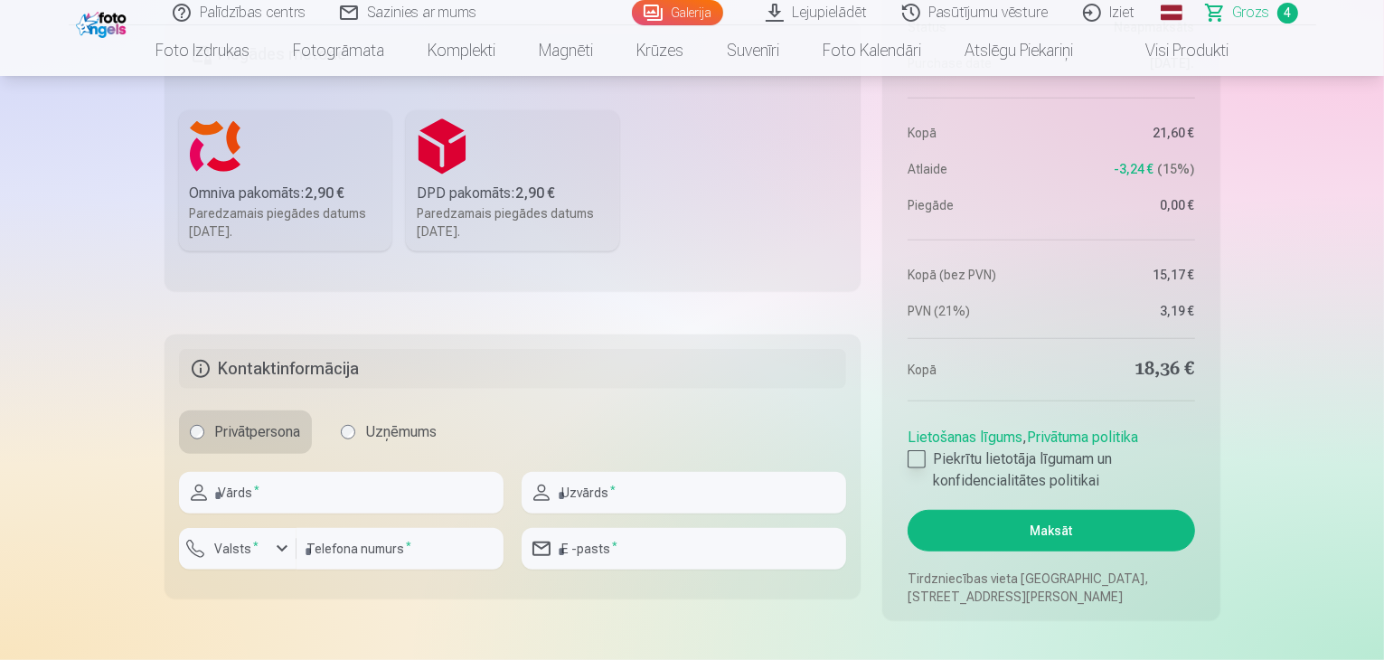
click at [910, 454] on div at bounding box center [917, 459] width 18 height 18
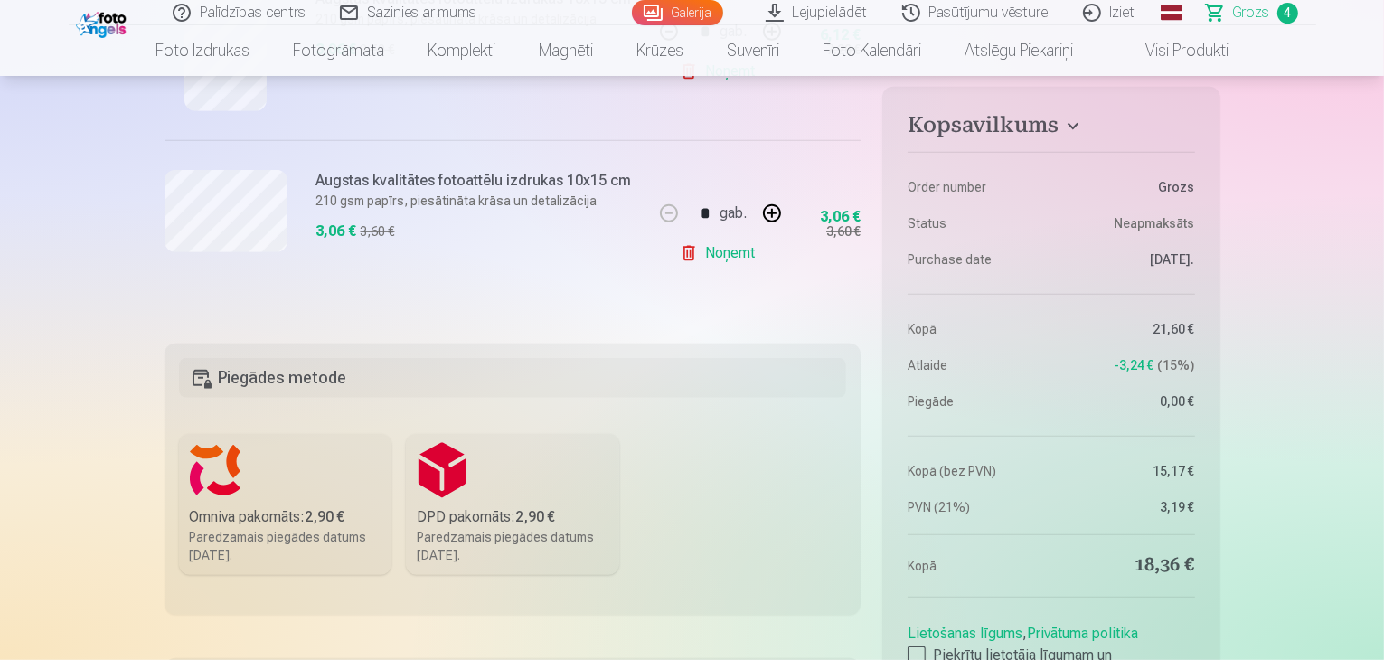
scroll to position [866, 0]
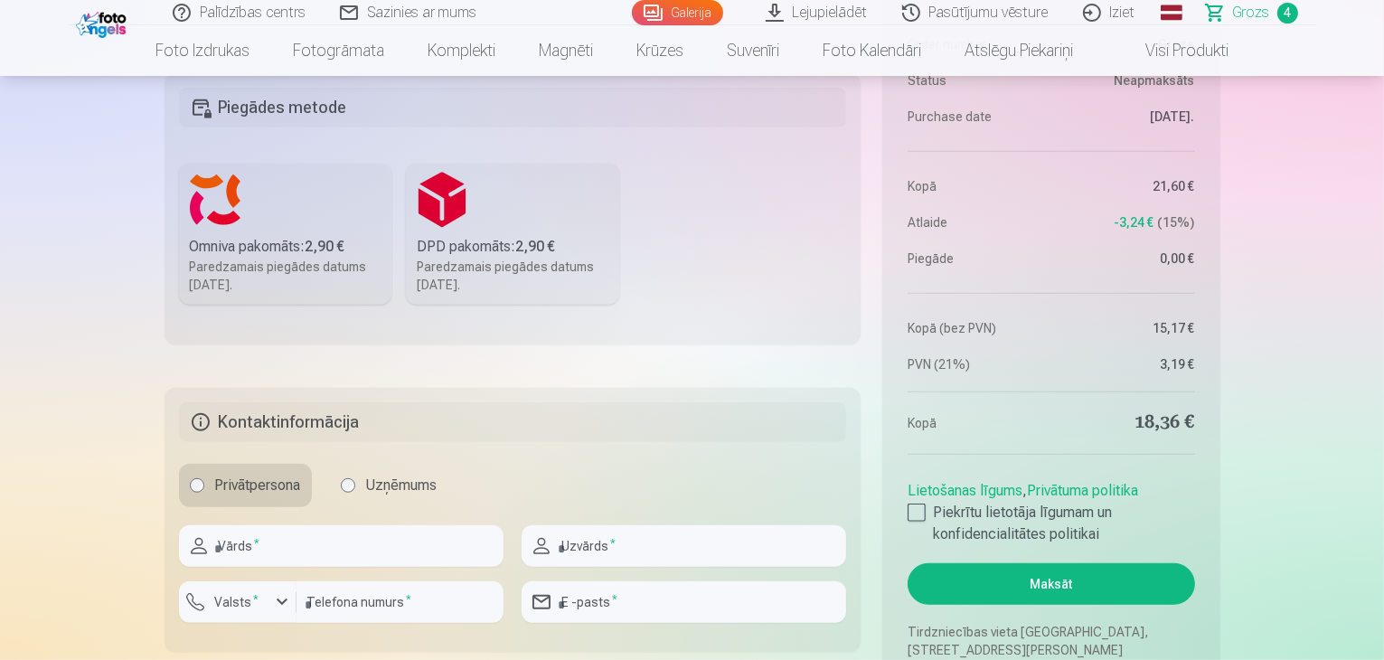
scroll to position [1156, 0]
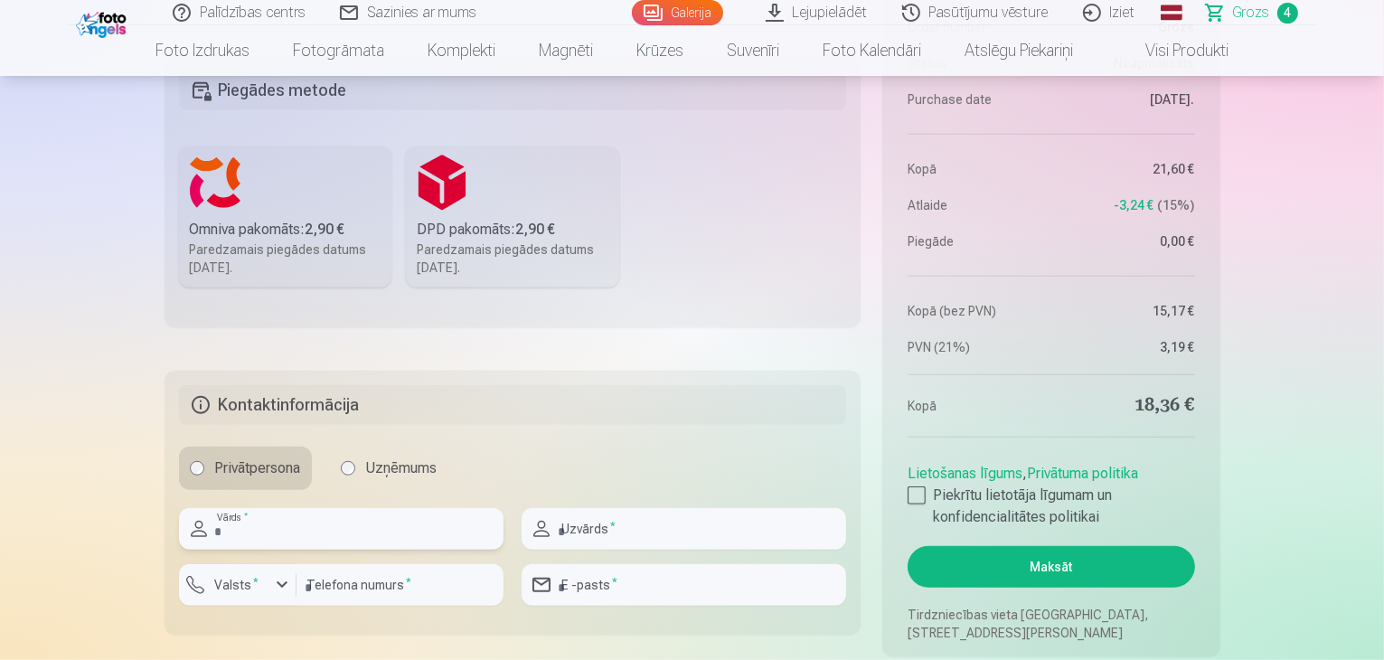
click at [336, 524] on input "text" at bounding box center [341, 529] width 325 height 42
type input "*****"
type input "********"
type input "**********"
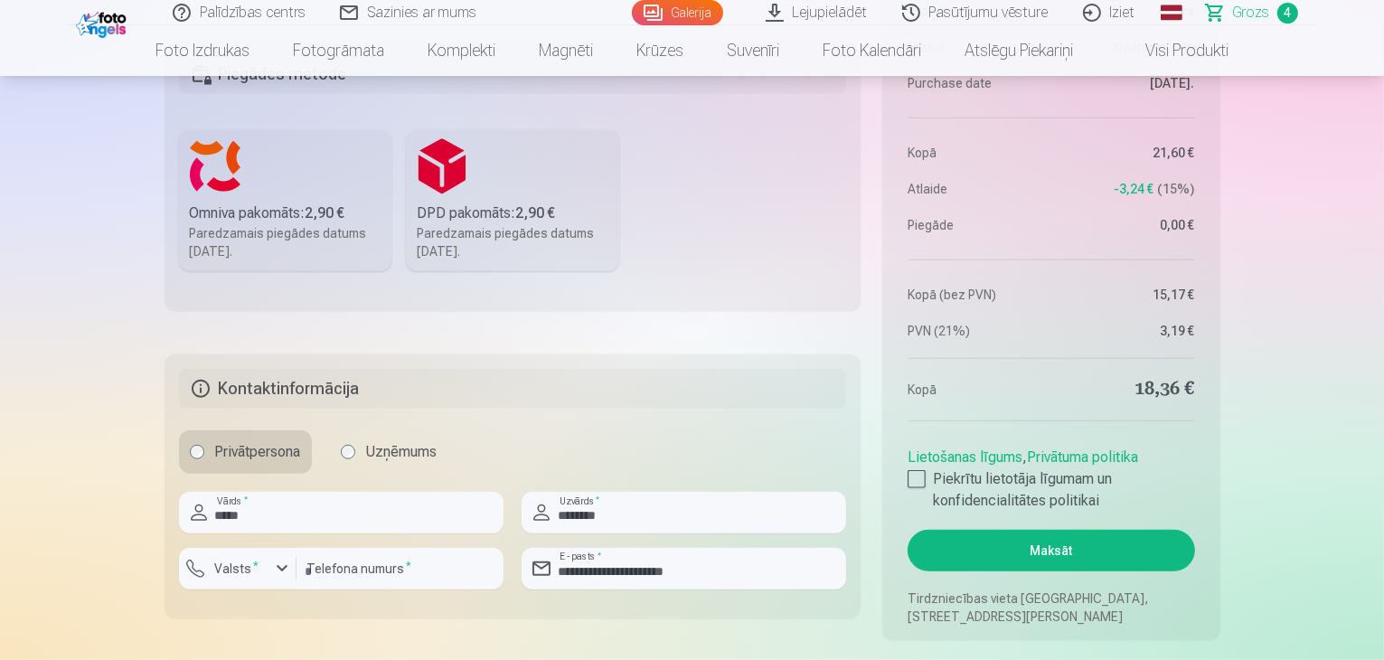
scroll to position [1083, 0]
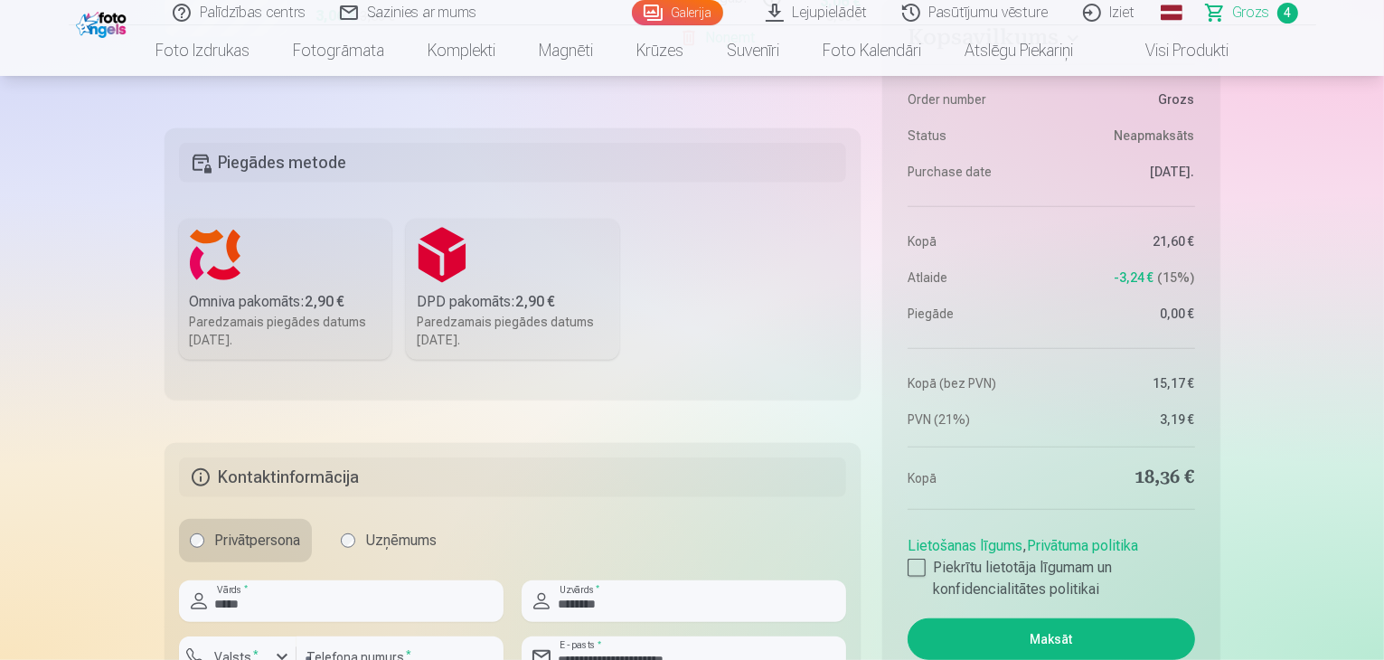
click at [286, 317] on div "Paredzamais piegādes datums [DATE]." at bounding box center [286, 331] width 192 height 36
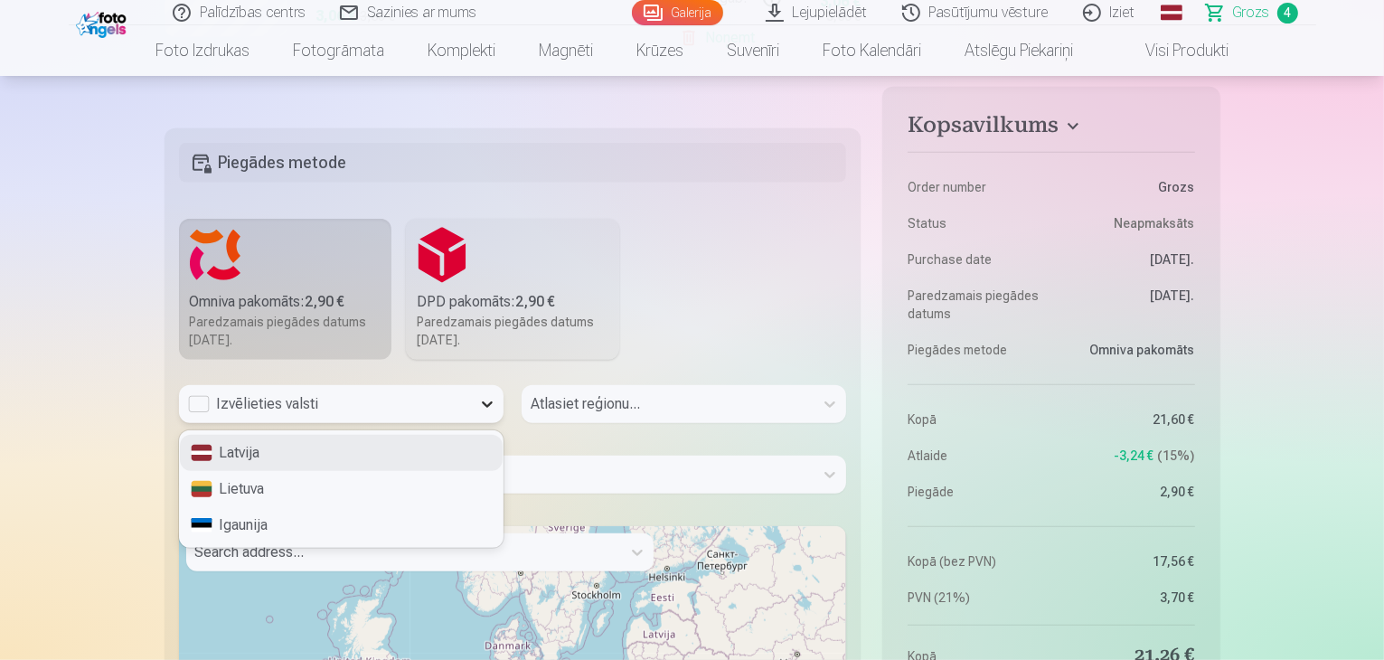
click at [490, 401] on icon at bounding box center [487, 404] width 11 height 6
click at [269, 447] on div "Latvija" at bounding box center [341, 453] width 323 height 36
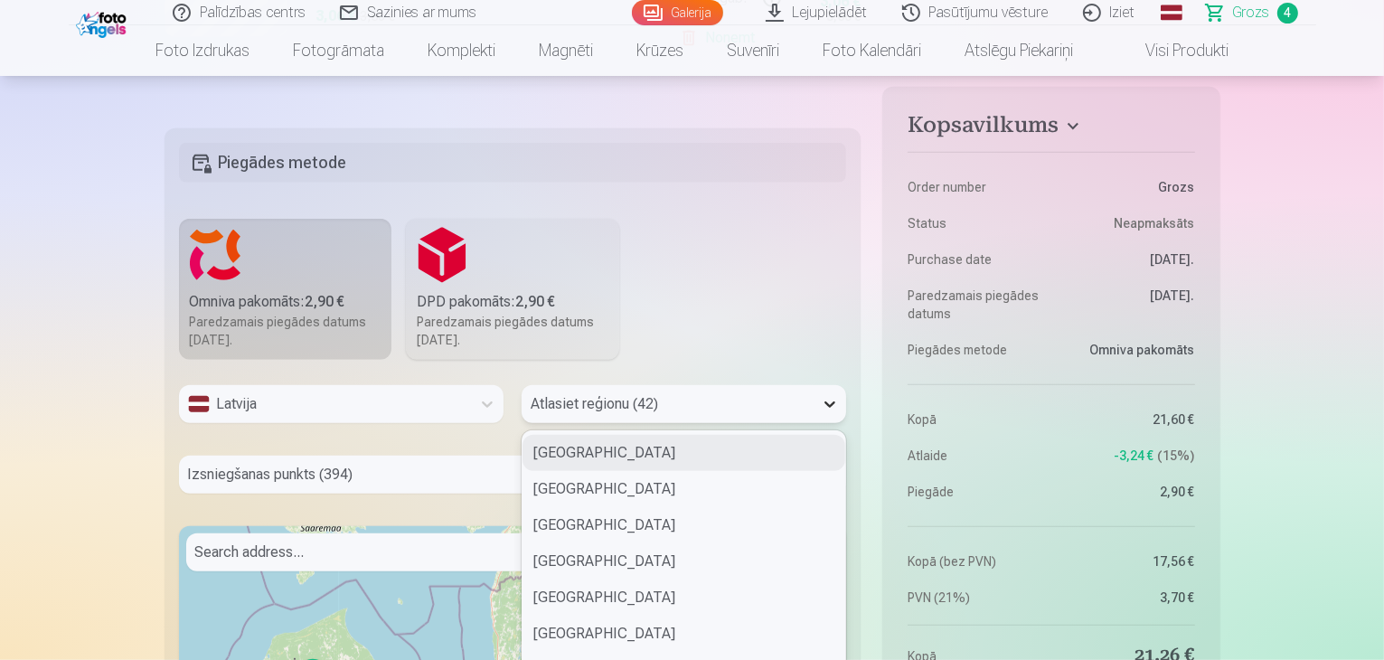
scroll to position [1132, 0]
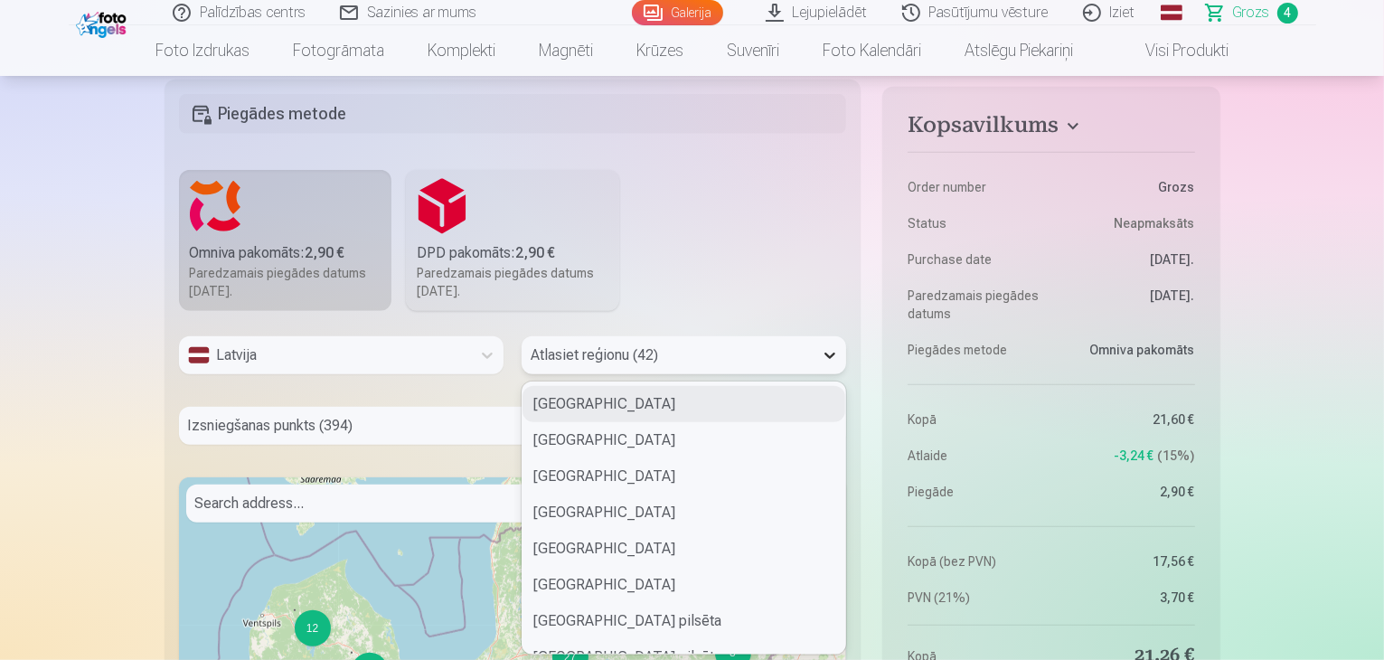
click at [831, 374] on div "42 results available. Use Up and Down to choose options, press Enter to select …" at bounding box center [684, 355] width 325 height 38
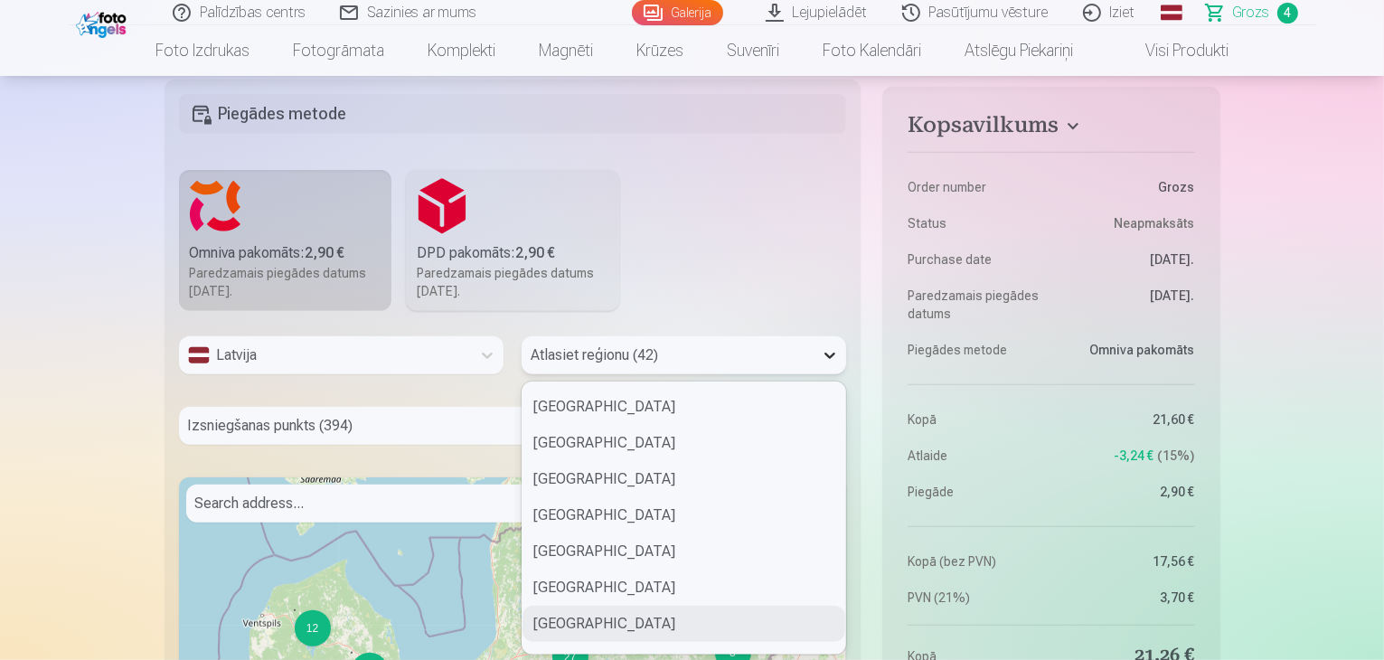
scroll to position [1118, 0]
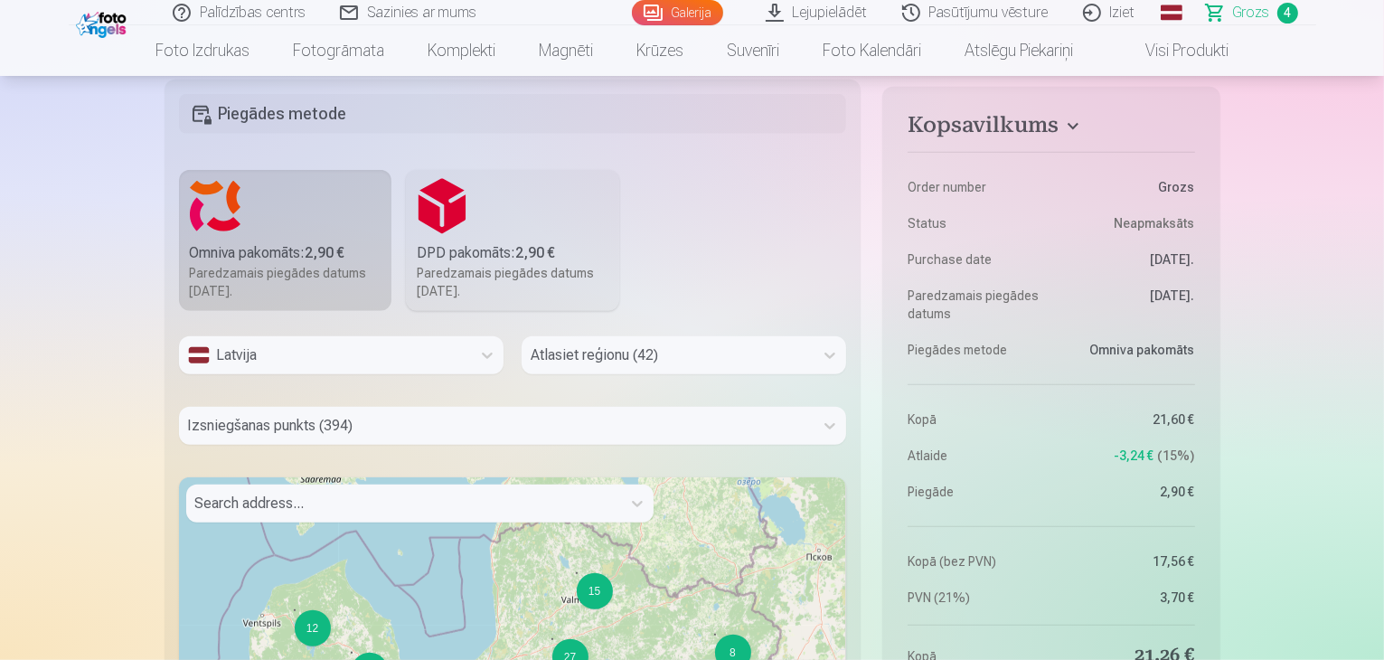
click at [725, 181] on fieldset "Piegādes metode Omniva pakomāts : 2,90 € Paredzamais piegādes datums [DATE]. DP…" at bounding box center [513, 521] width 697 height 882
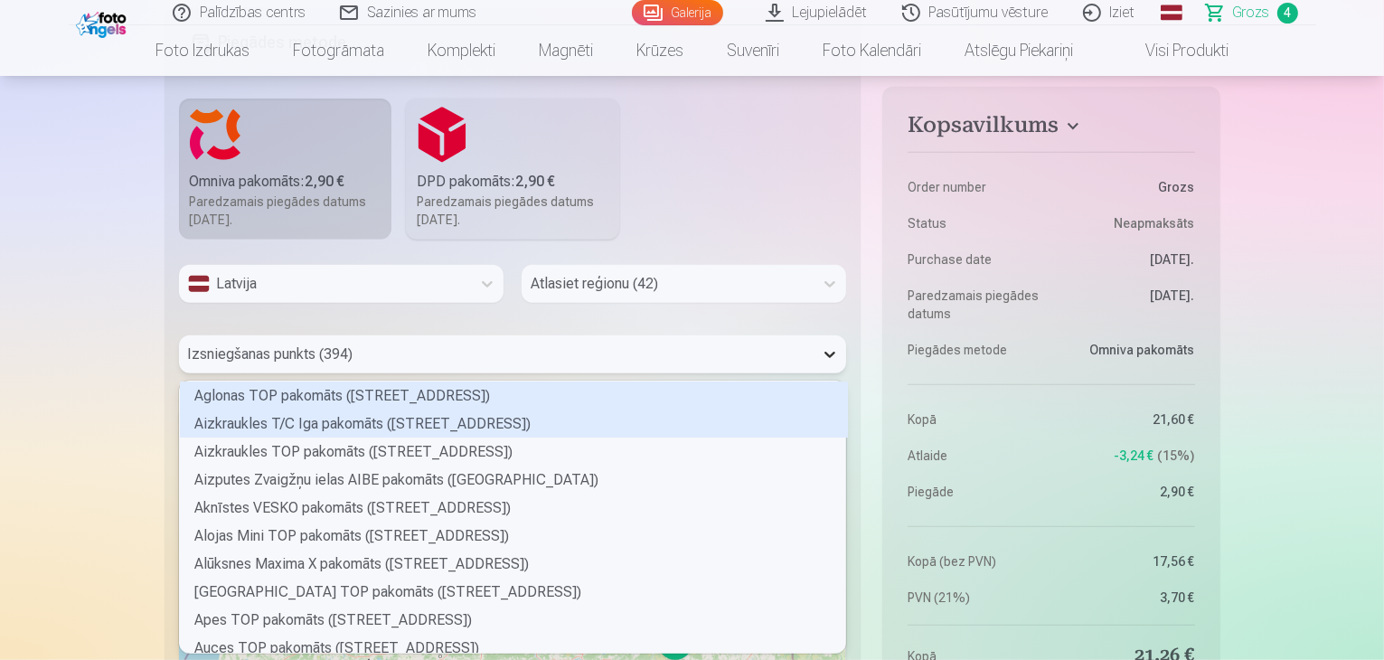
click at [828, 373] on div "394 results available. Use Up and Down to choose options, press Enter to select…" at bounding box center [513, 354] width 668 height 38
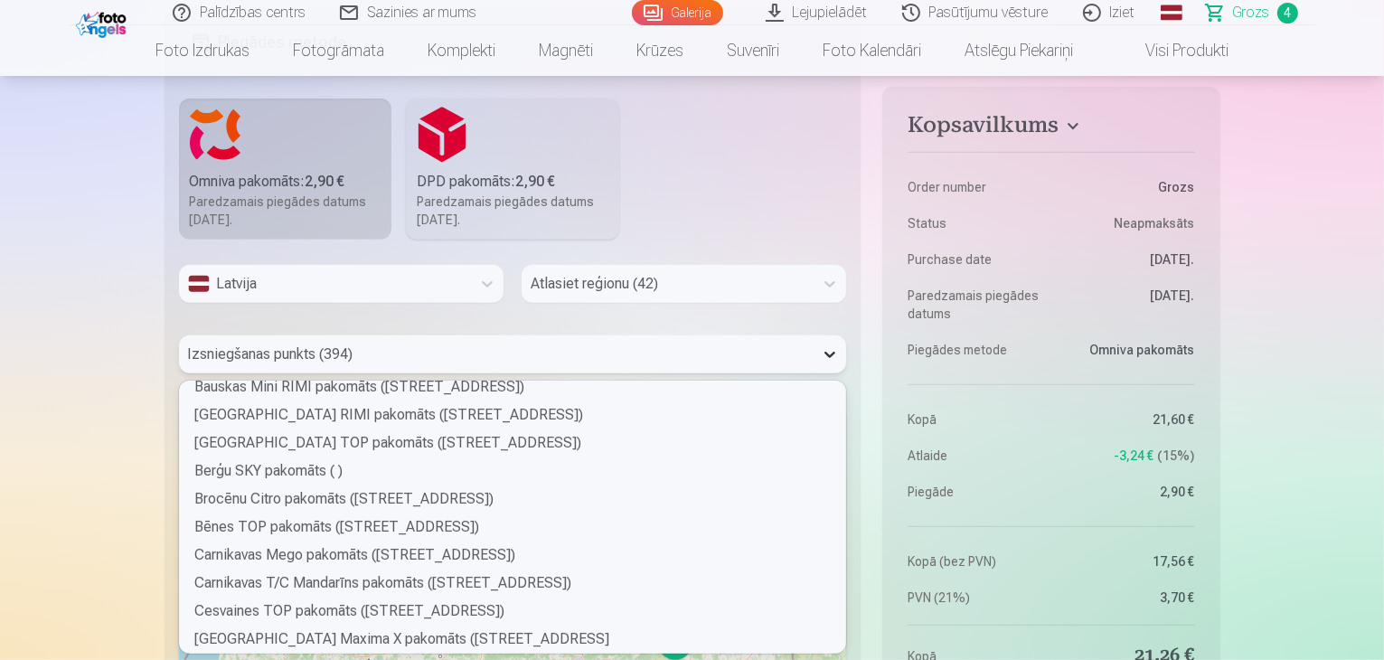
scroll to position [709, 0]
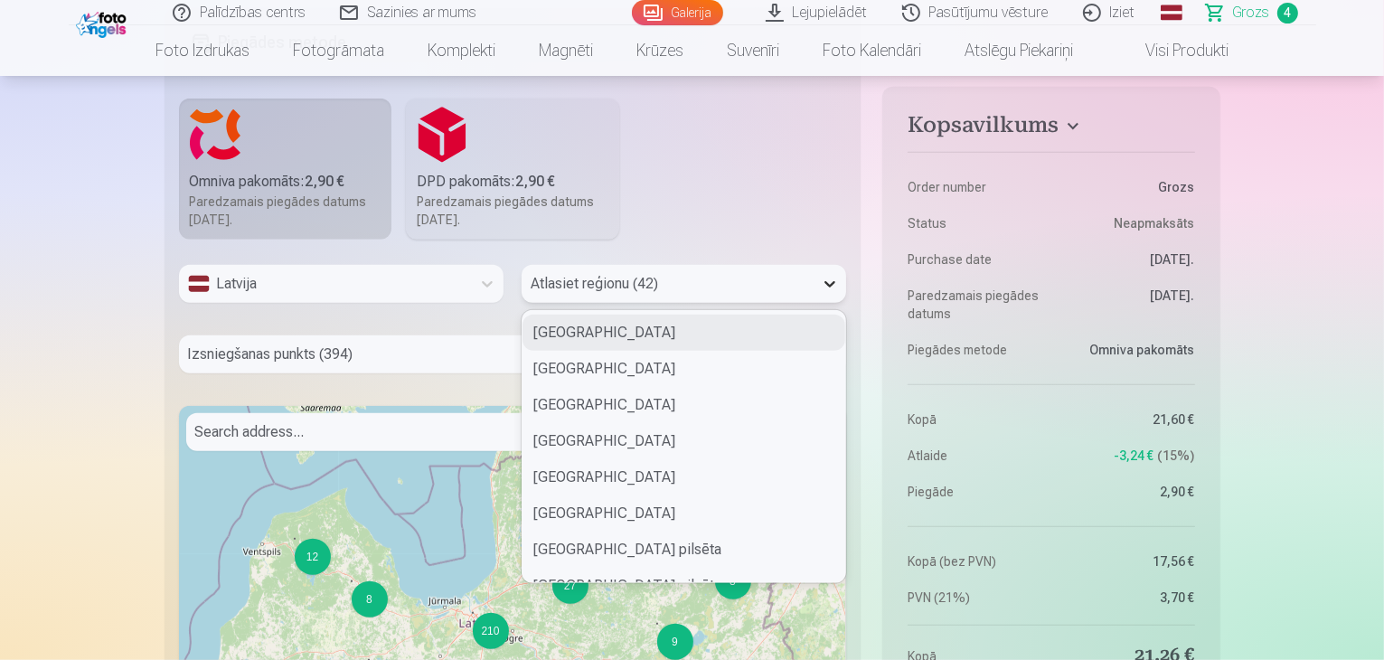
click at [835, 287] on icon at bounding box center [830, 284] width 18 height 18
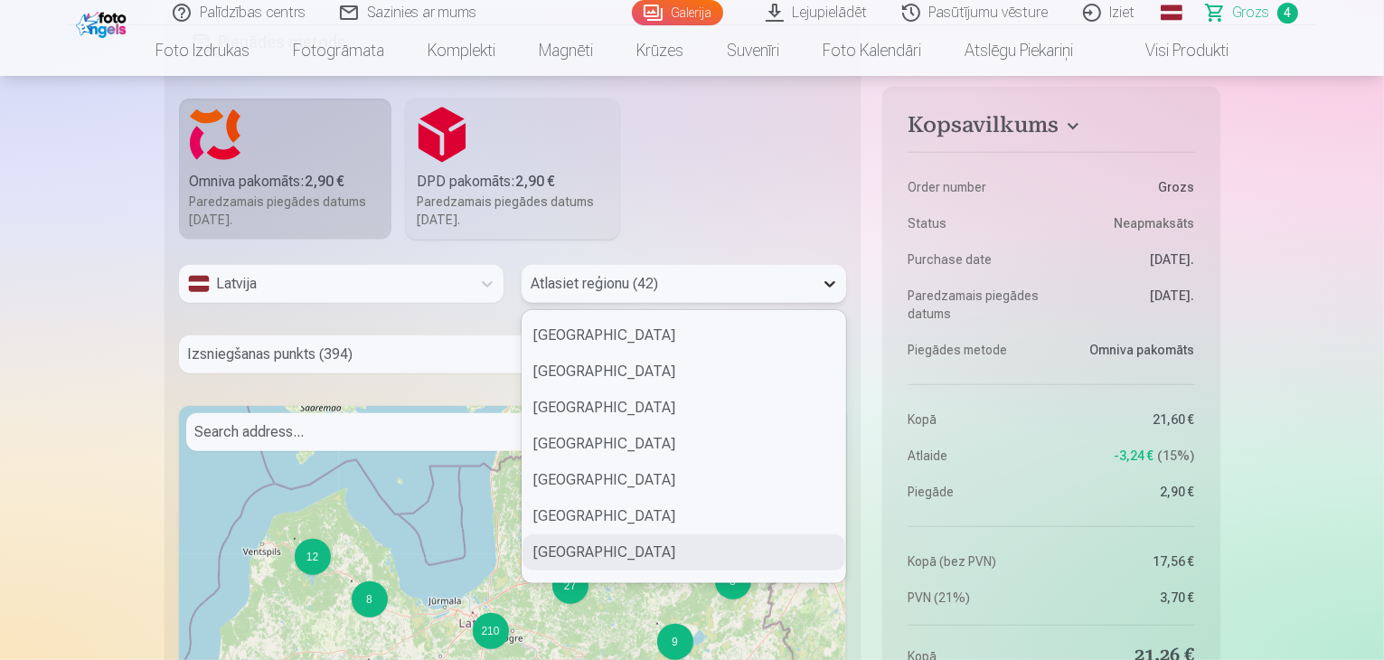
scroll to position [974, 0]
click at [663, 561] on div "[GEOGRAPHIC_DATA]" at bounding box center [684, 552] width 323 height 36
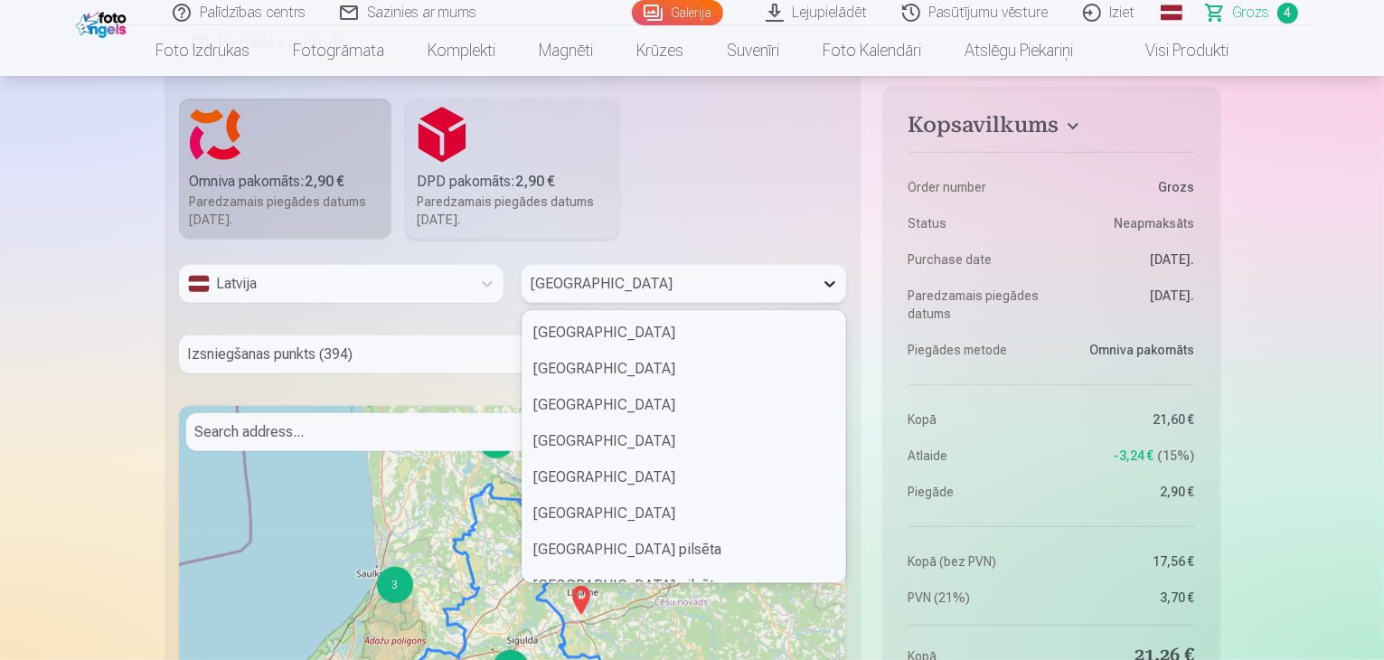
click at [824, 286] on icon at bounding box center [830, 284] width 18 height 18
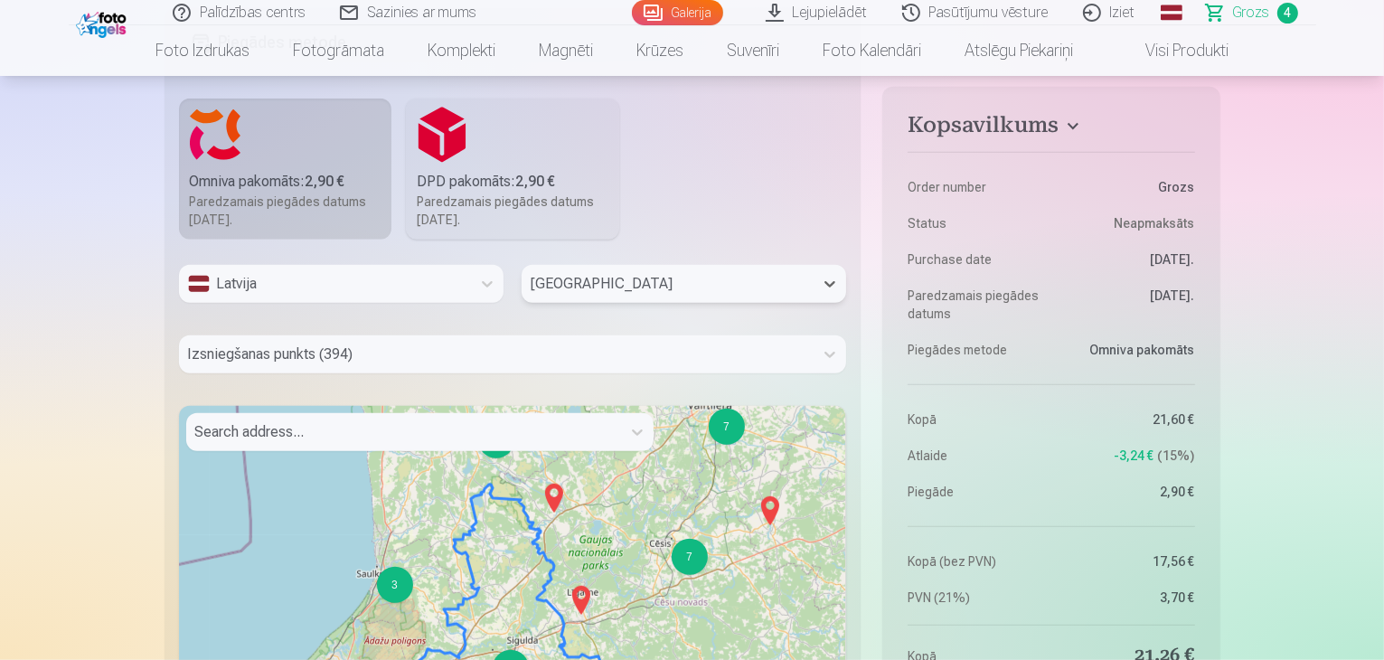
click at [663, 271] on div at bounding box center [668, 283] width 274 height 25
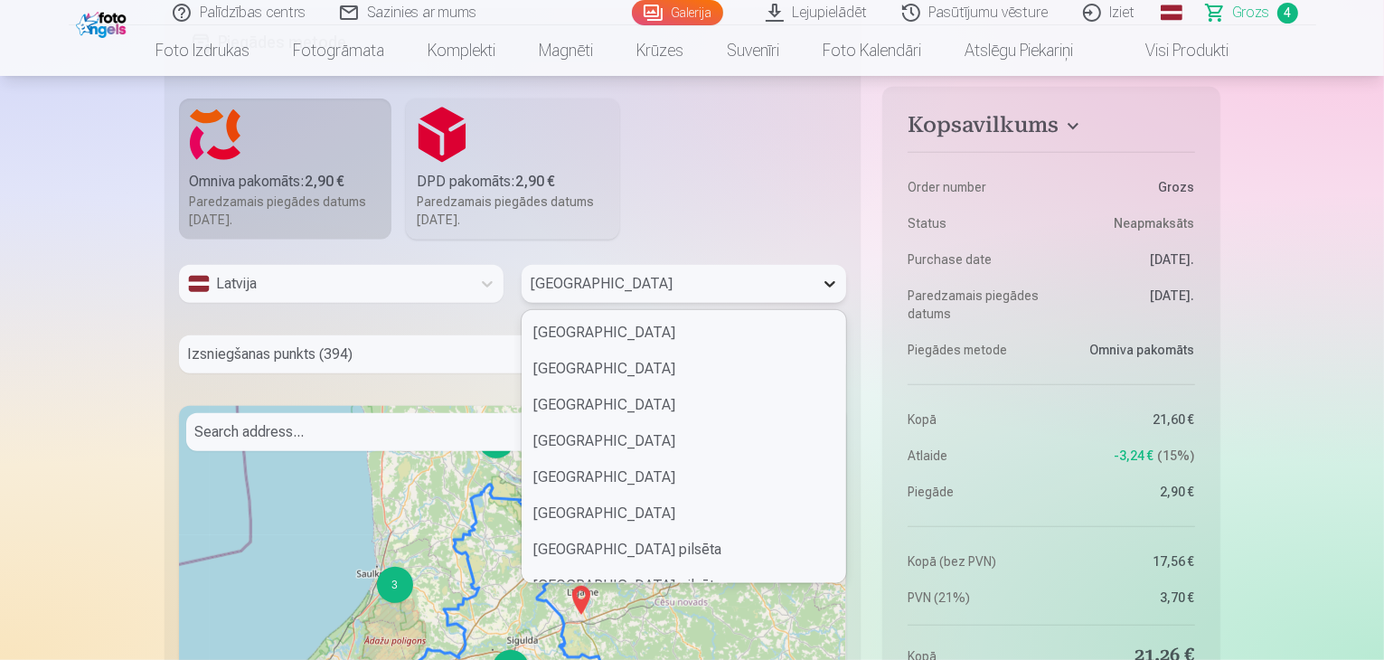
click at [834, 282] on icon at bounding box center [830, 284] width 11 height 6
click at [684, 517] on div "[GEOGRAPHIC_DATA]" at bounding box center [684, 516] width 323 height 36
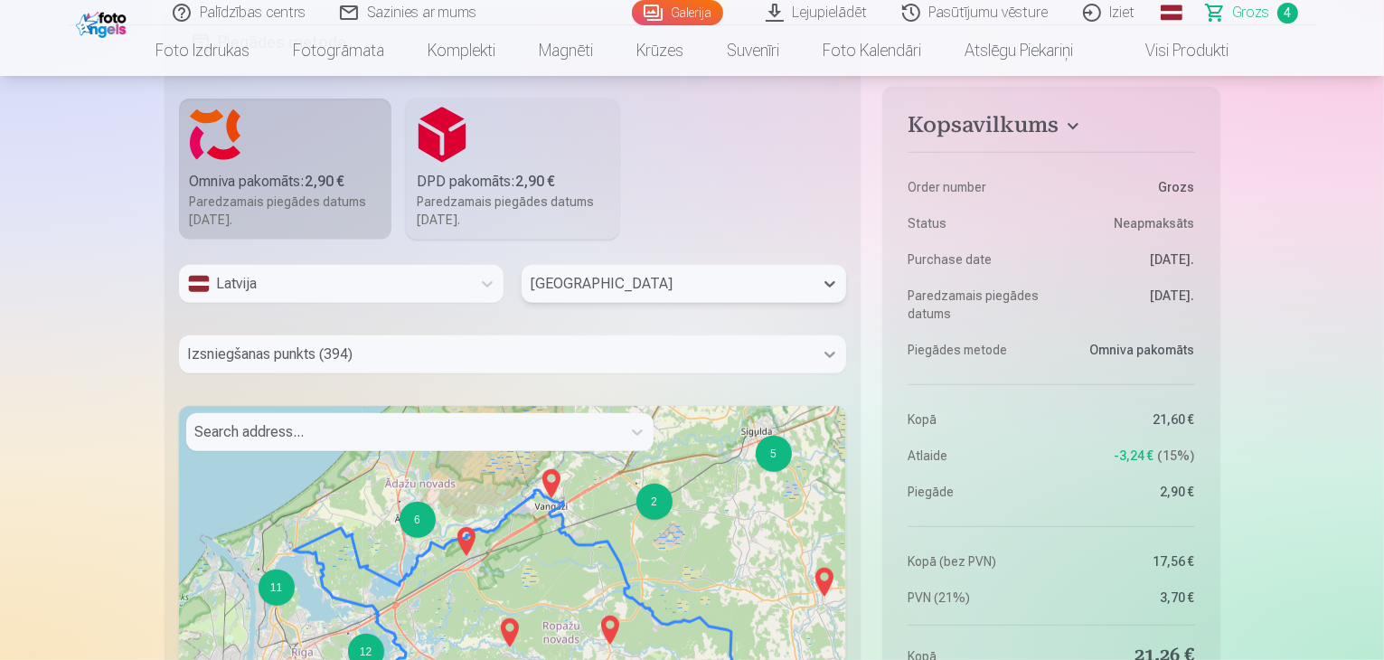
click at [830, 346] on icon at bounding box center [830, 354] width 18 height 18
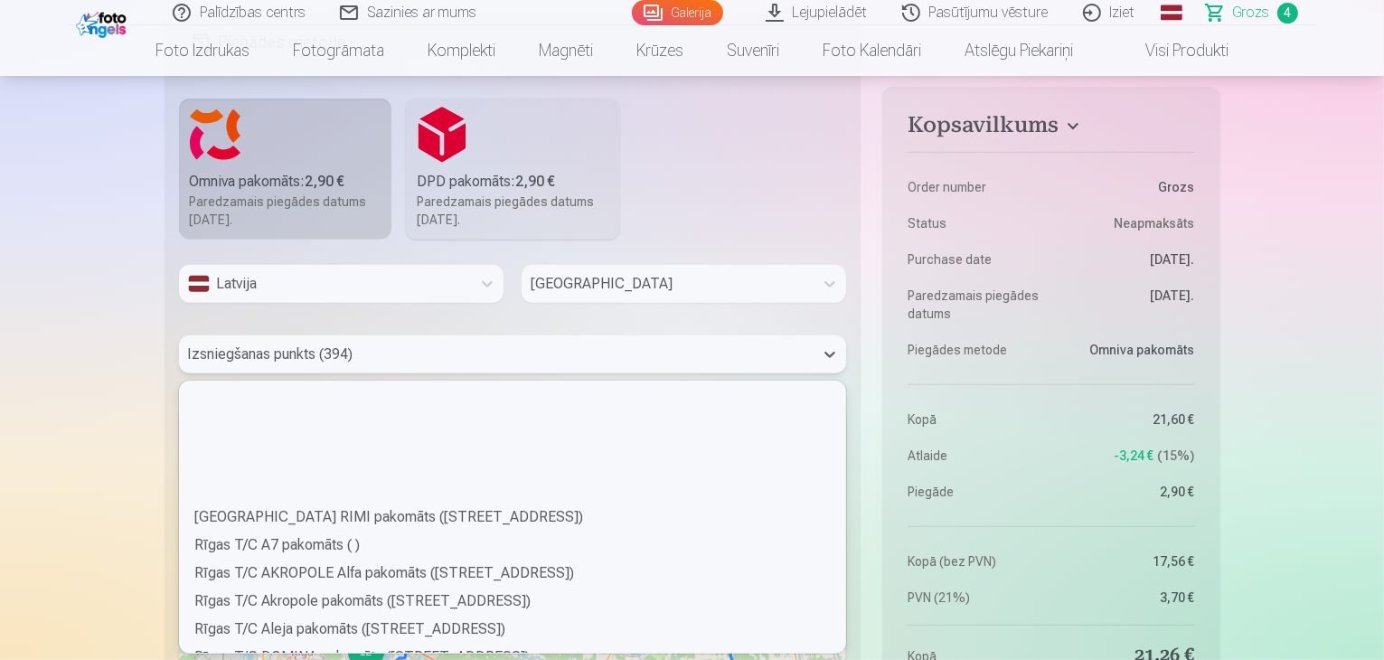
scroll to position [7599, 0]
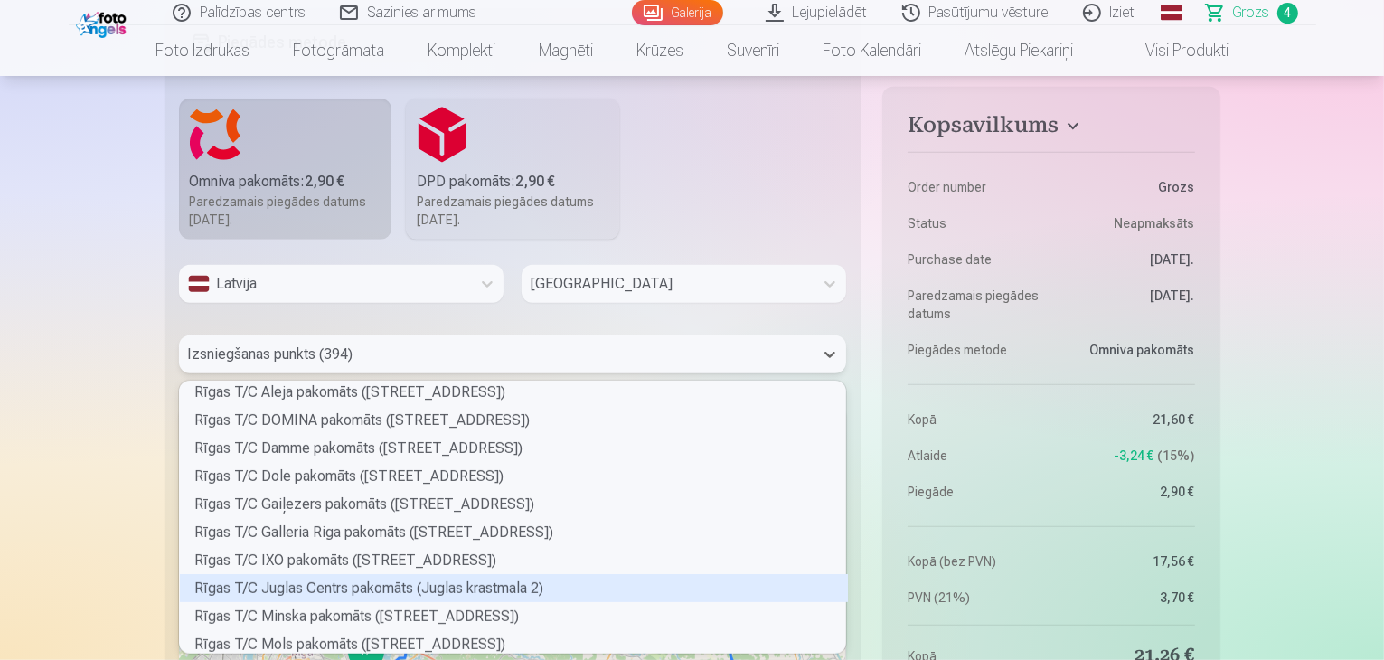
click at [559, 579] on div "Rīgas T/C Juglas Centrs pakomāts (Juglas krastmala 2)" at bounding box center [514, 588] width 668 height 28
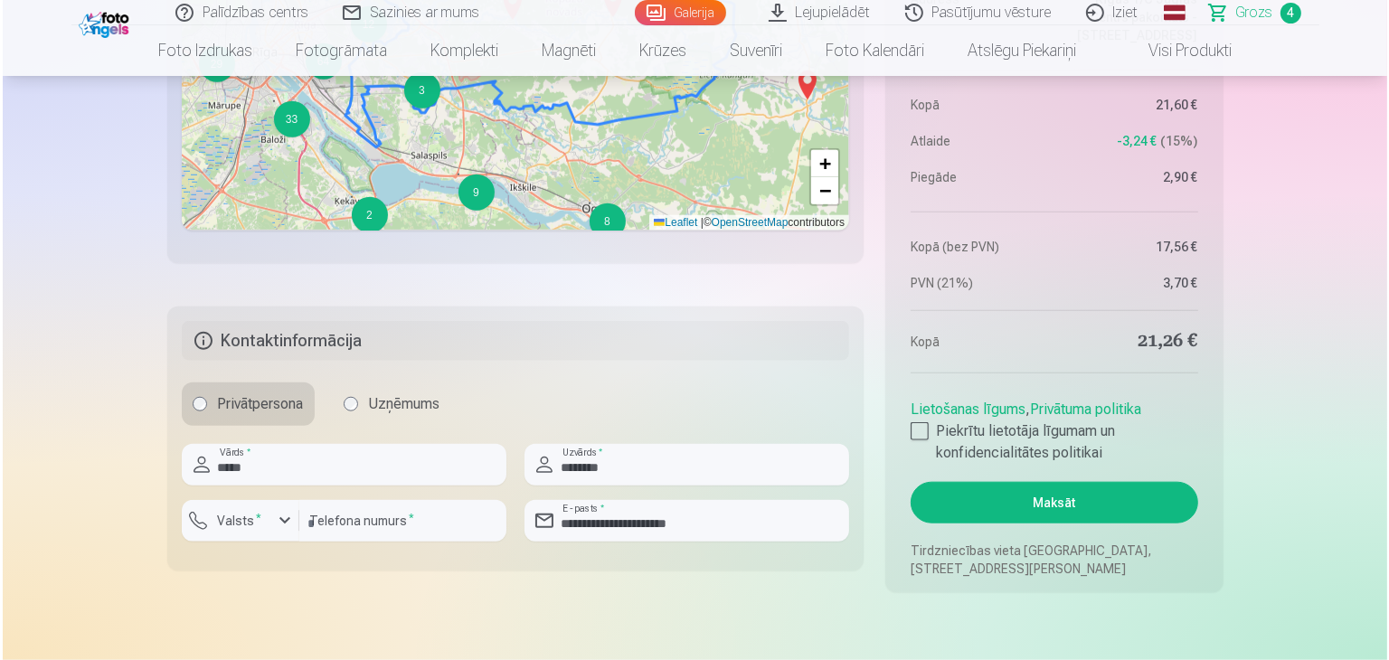
scroll to position [1891, 0]
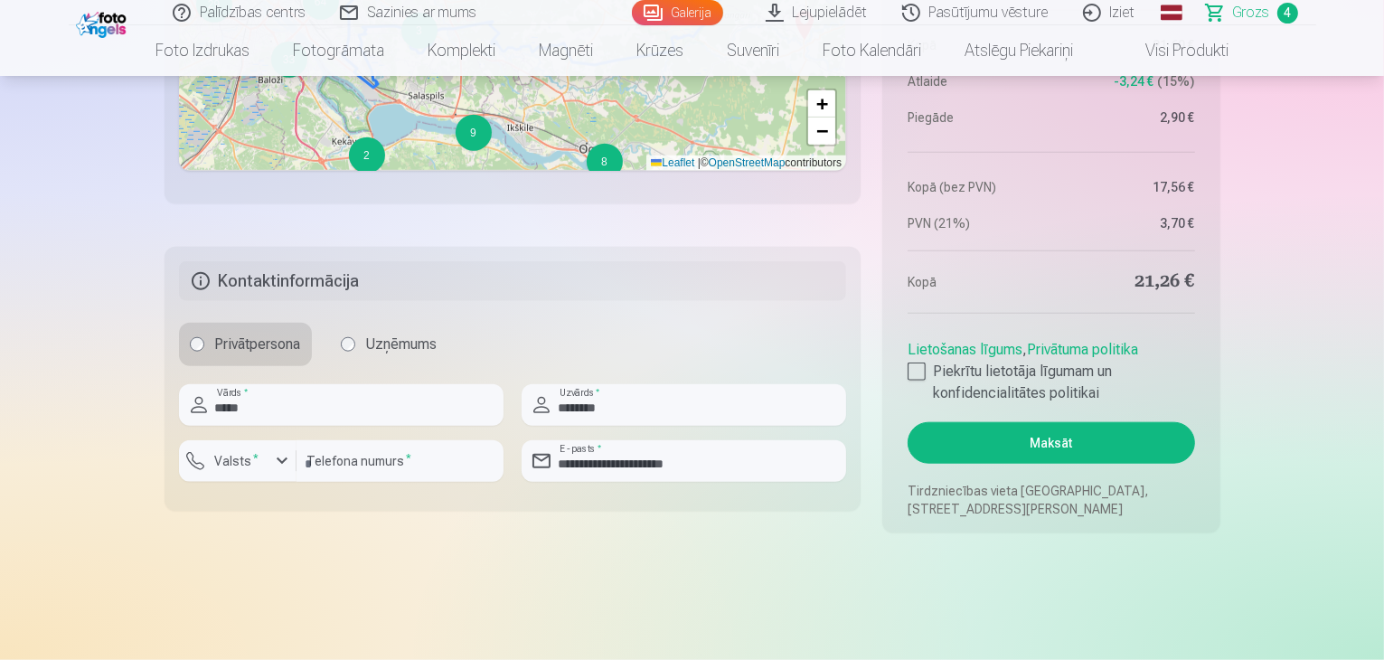
click at [1074, 453] on button "Maksāt" at bounding box center [1051, 443] width 287 height 42
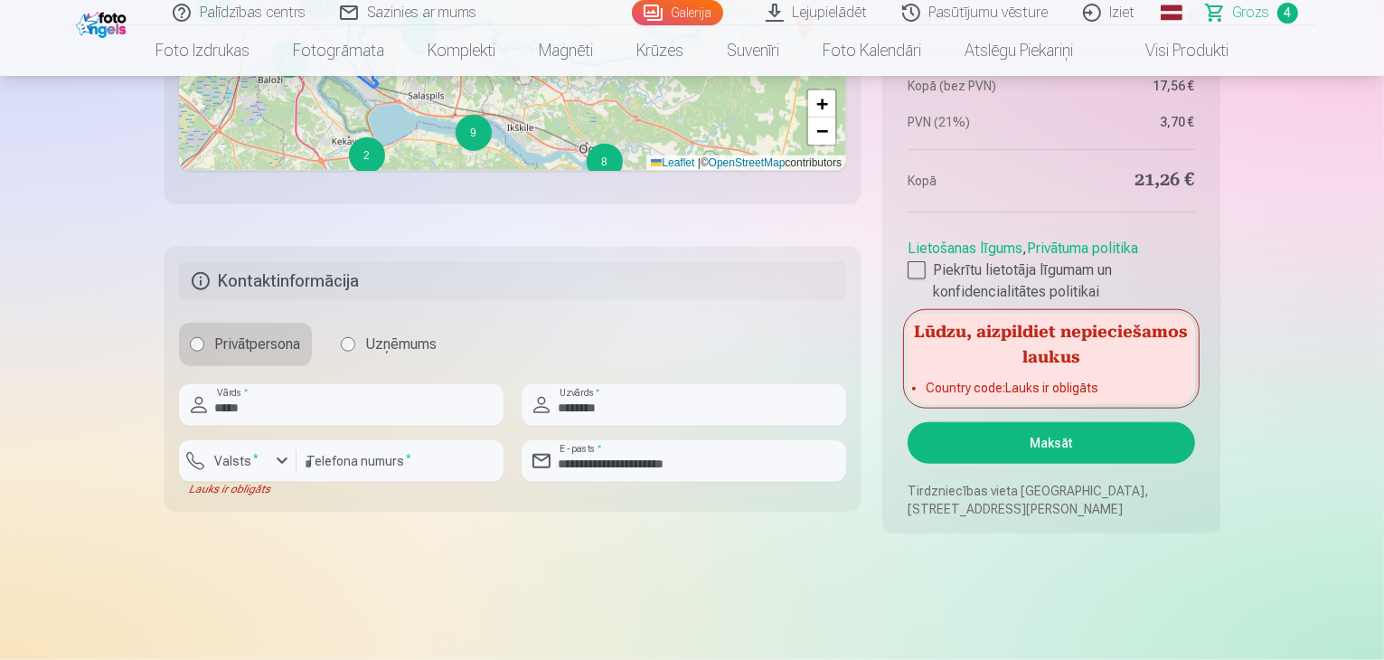
drag, startPoint x: 1074, startPoint y: 453, endPoint x: 181, endPoint y: 501, distance: 894.6
click at [277, 459] on div "button" at bounding box center [282, 461] width 22 height 22
click at [277, 496] on li "+371 Latvija" at bounding box center [257, 504] width 128 height 36
click at [1006, 435] on button "Maksāt" at bounding box center [1051, 443] width 287 height 42
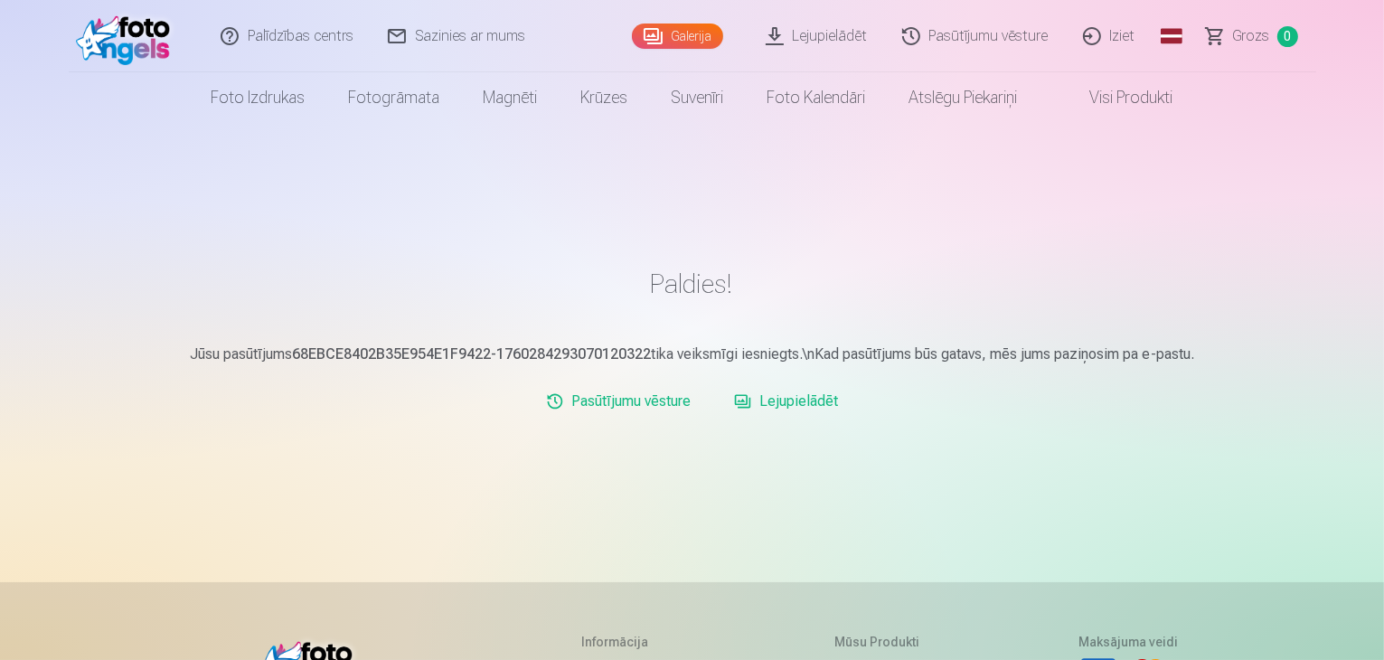
click at [791, 402] on link "Lejupielādēt" at bounding box center [786, 401] width 118 height 36
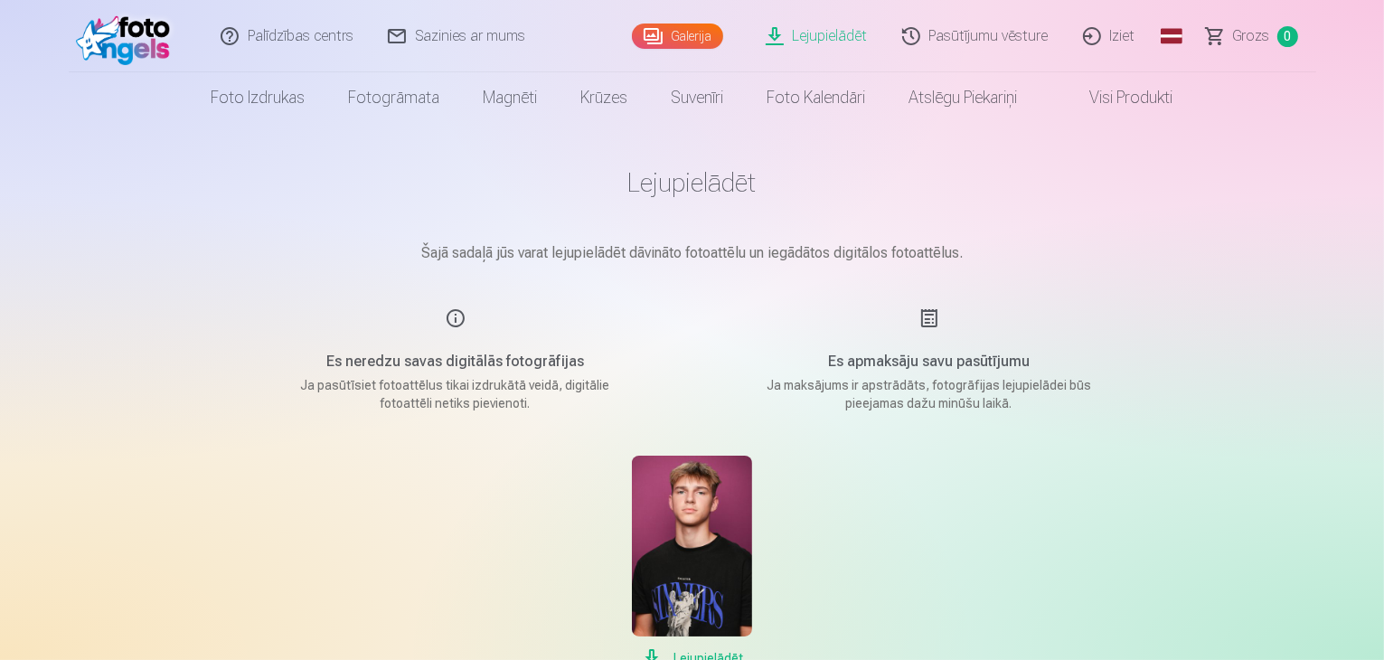
click at [1383, 500] on div "Palīdzības centrs Sazinies ar mums Galerija Lejupielādēt Pasūtījumu vēsture Izi…" at bounding box center [692, 626] width 1384 height 1253
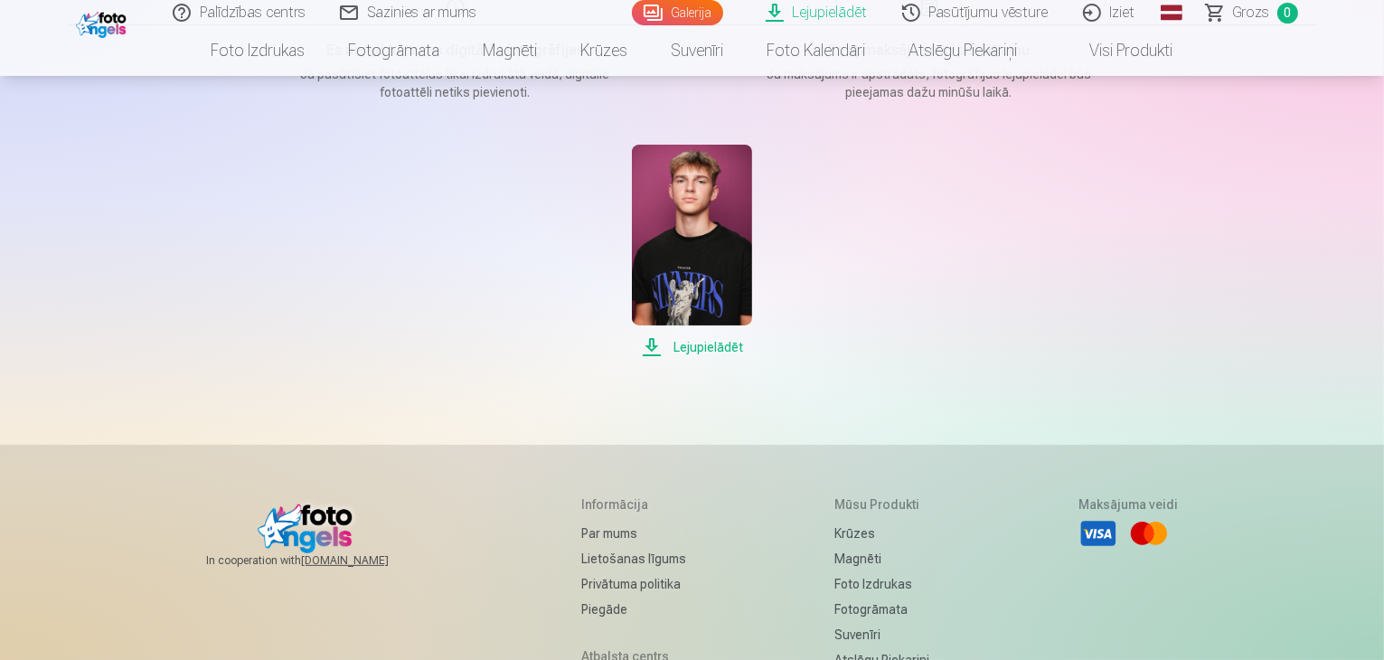
scroll to position [107, 0]
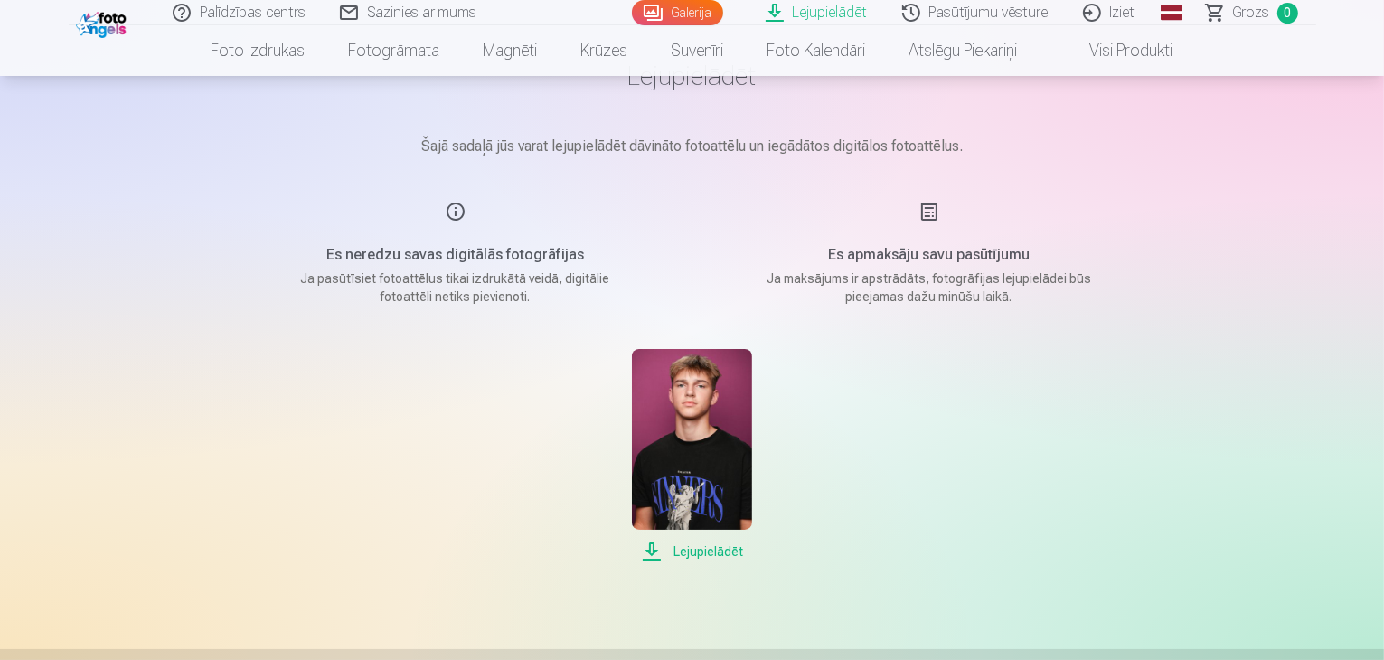
click at [652, 543] on span "Lejupielādēt" at bounding box center [692, 552] width 120 height 22
click at [1234, 286] on div "Palīdzības centrs Sazinies ar mums Galerija Lejupielādēt Pasūtījumu vēsture Izi…" at bounding box center [692, 519] width 1384 height 1253
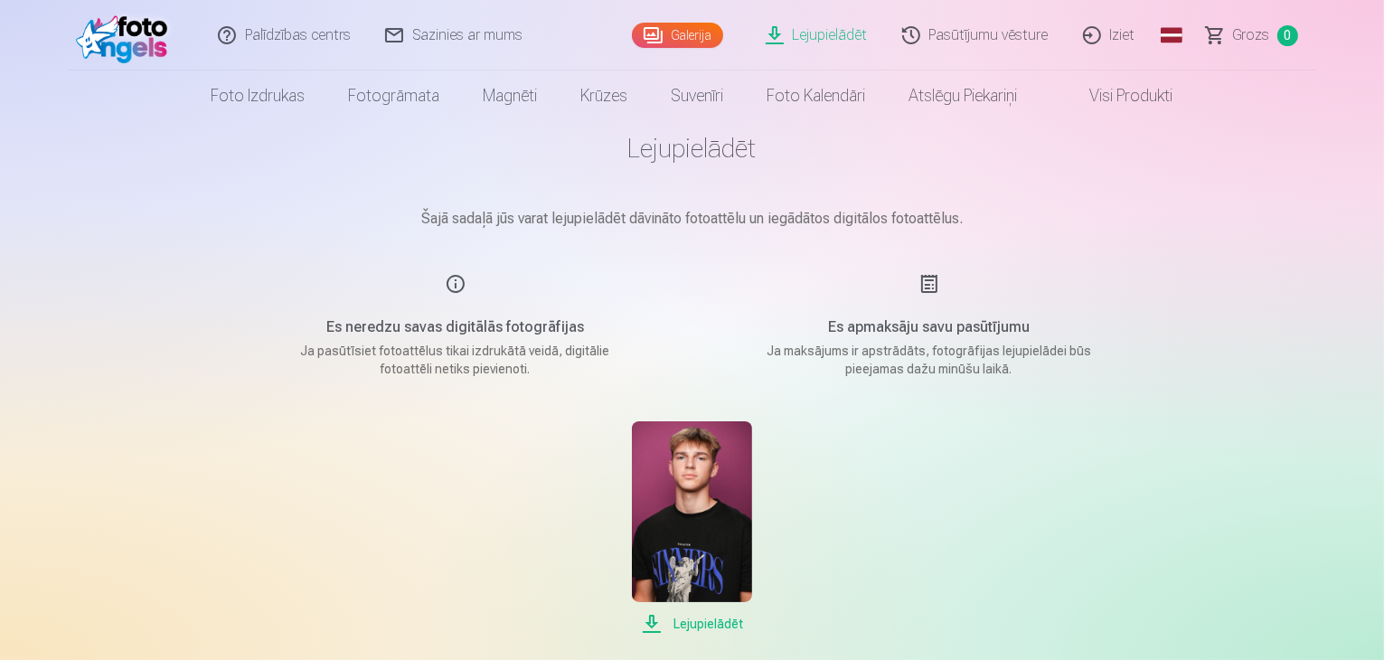
scroll to position [0, 0]
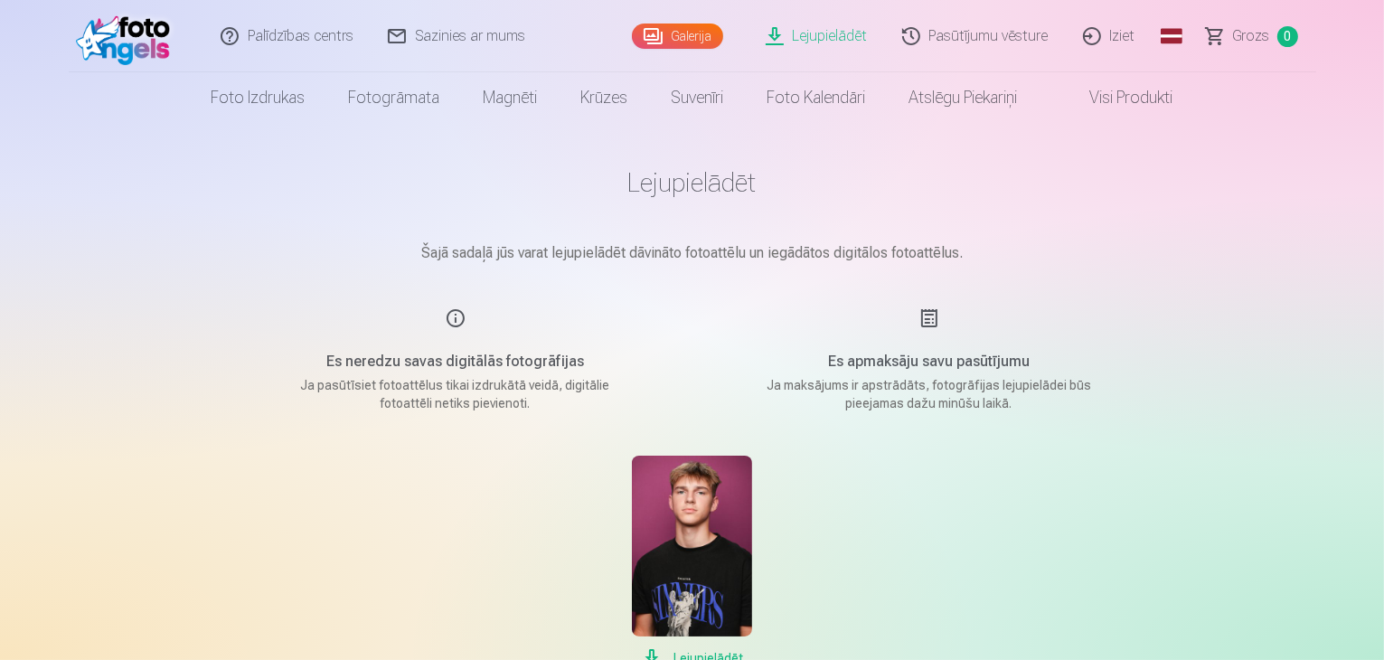
click at [162, 56] on img at bounding box center [128, 36] width 104 height 58
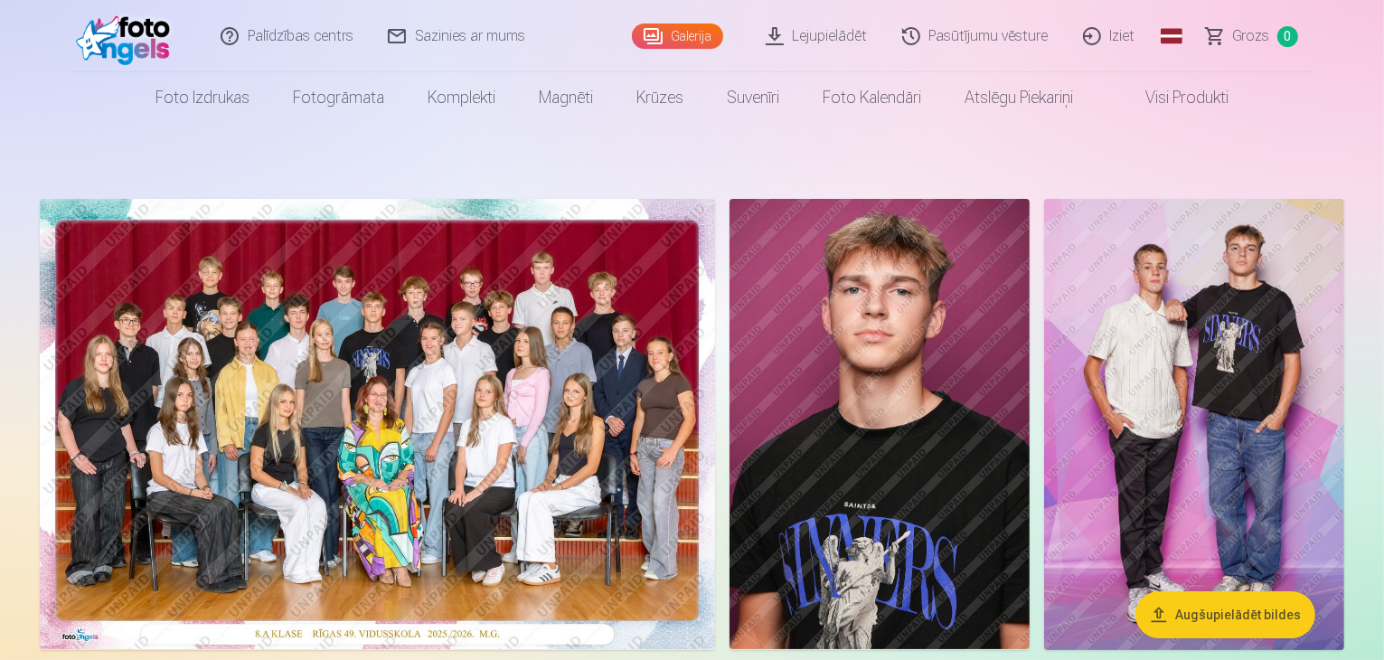
click at [1121, 37] on link "Iziet" at bounding box center [1110, 36] width 87 height 72
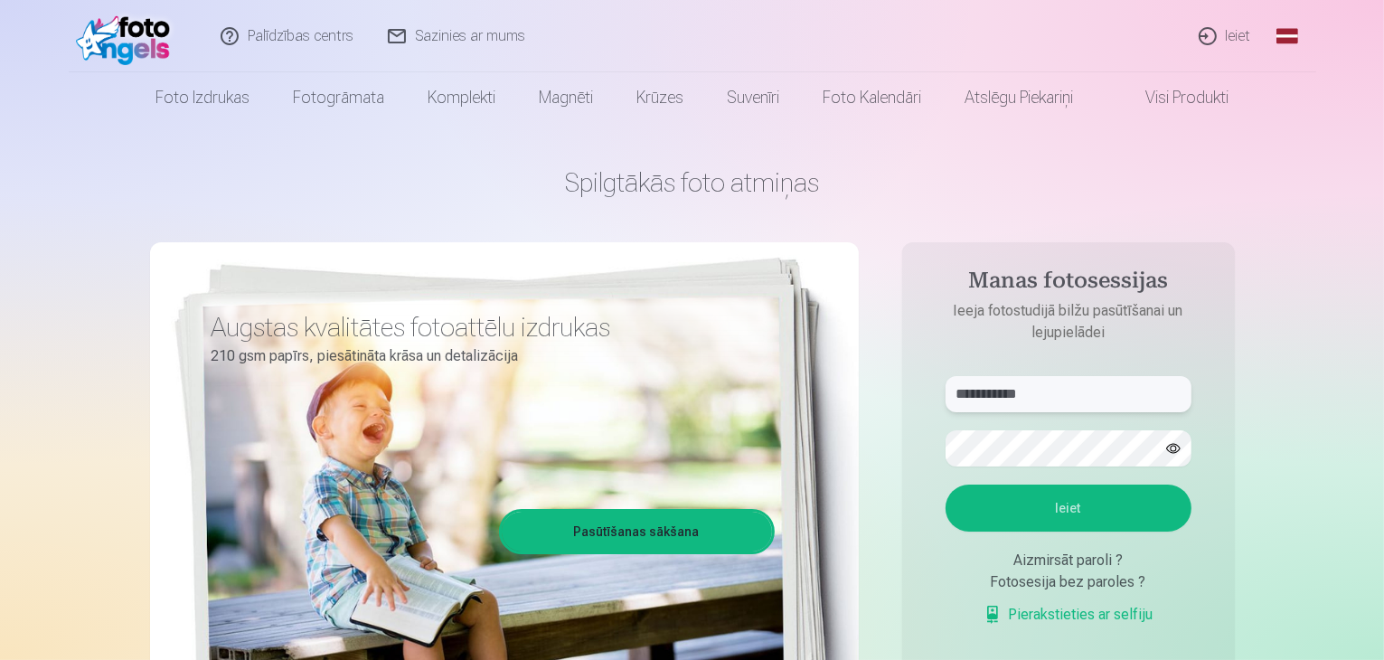
click at [1075, 384] on input "**********" at bounding box center [1069, 394] width 246 height 36
type input "*"
click at [1085, 399] on input "text" at bounding box center [1069, 394] width 246 height 36
click at [1027, 392] on input "text" at bounding box center [1069, 394] width 246 height 36
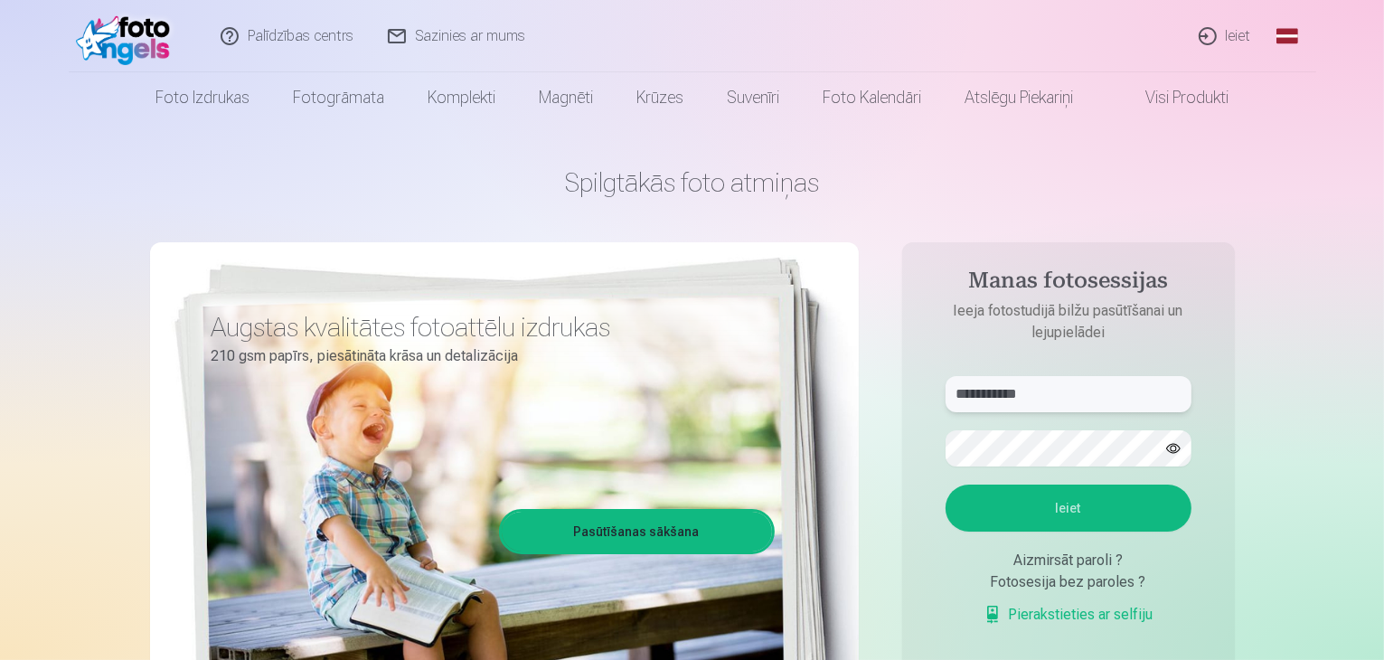
type input "**********"
click at [1175, 446] on button "button" at bounding box center [1173, 448] width 34 height 34
click at [1072, 504] on button "Ieiet" at bounding box center [1069, 508] width 246 height 47
